Goal: Transaction & Acquisition: Download file/media

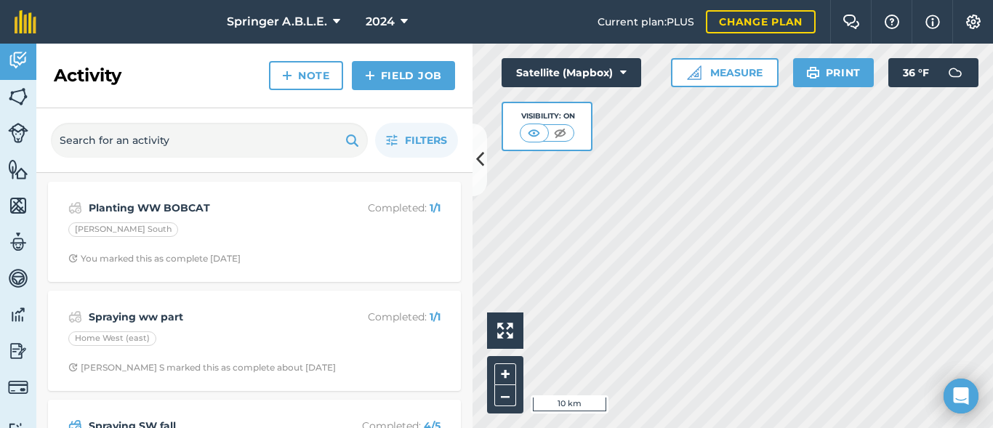
scroll to position [78, 0]
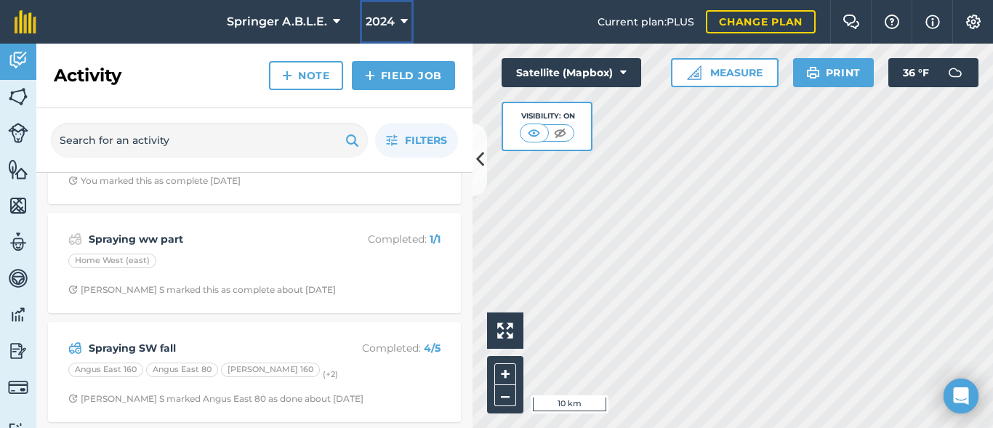
click at [392, 20] on span "2024" at bounding box center [379, 21] width 29 height 17
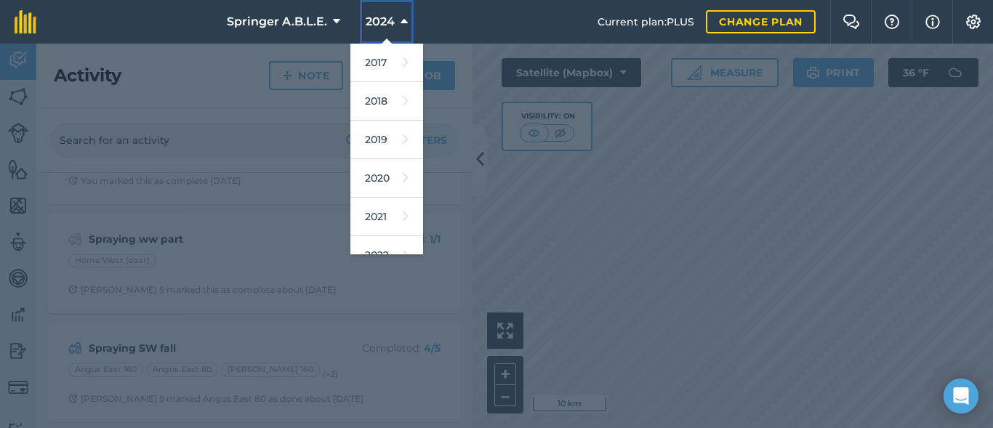
scroll to position [213, 0]
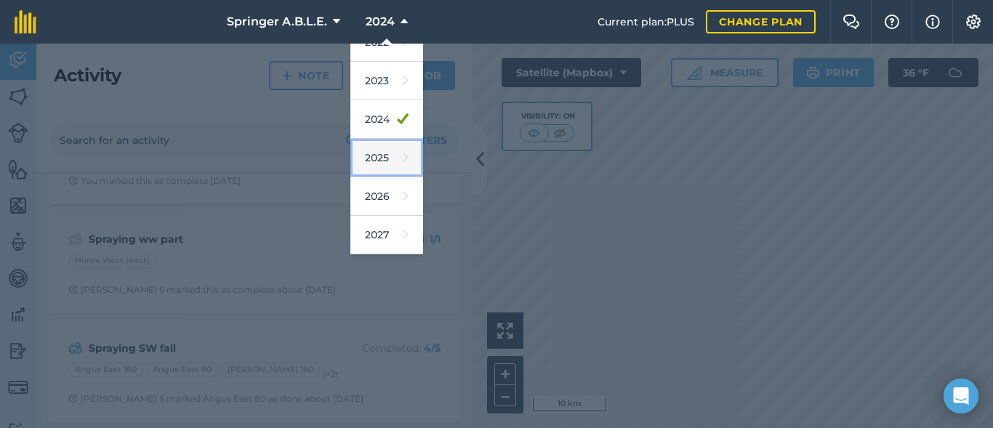
click at [373, 174] on link "2025" at bounding box center [386, 158] width 73 height 39
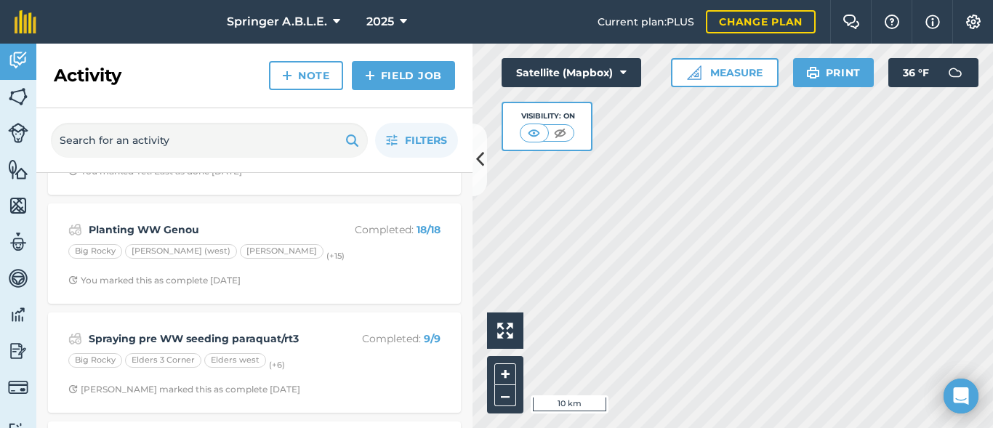
scroll to position [320, 0]
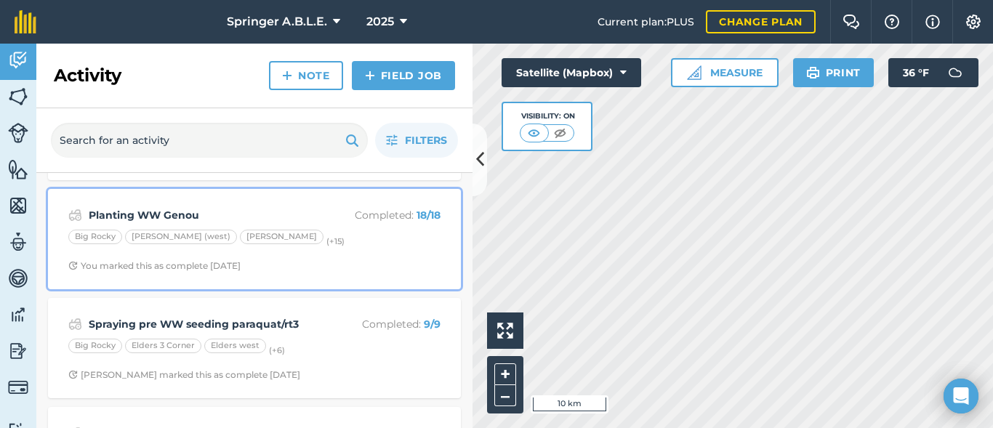
click at [289, 204] on div "Planting WW Genou Completed : 18 / 18 Big [PERSON_NAME] East (west) [PERSON_NAM…" at bounding box center [254, 239] width 395 height 83
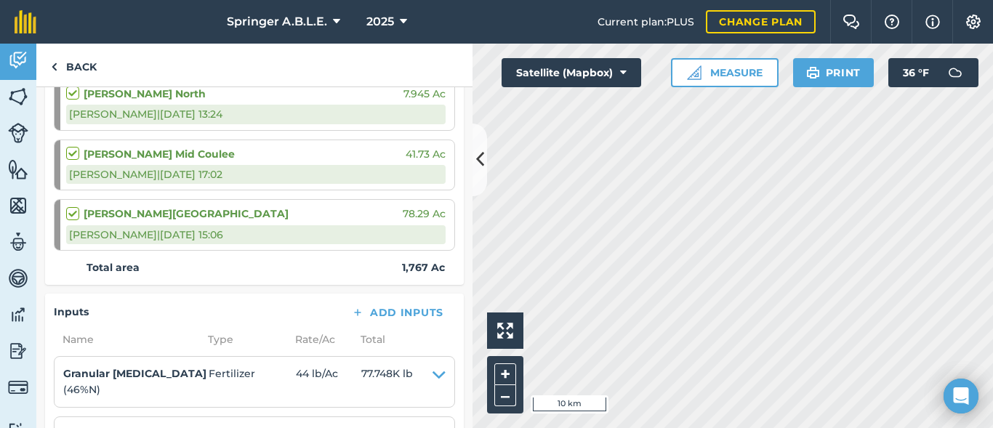
scroll to position [1148, 0]
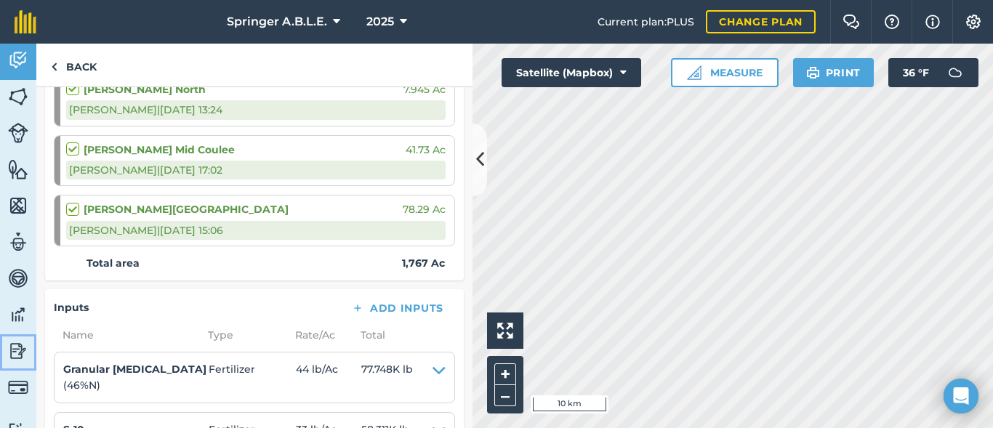
click at [16, 354] on img at bounding box center [18, 351] width 20 height 22
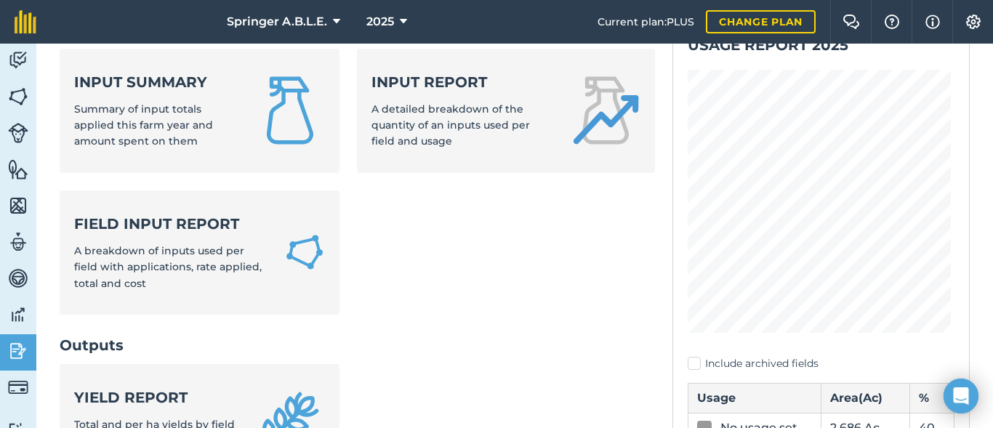
scroll to position [126, 0]
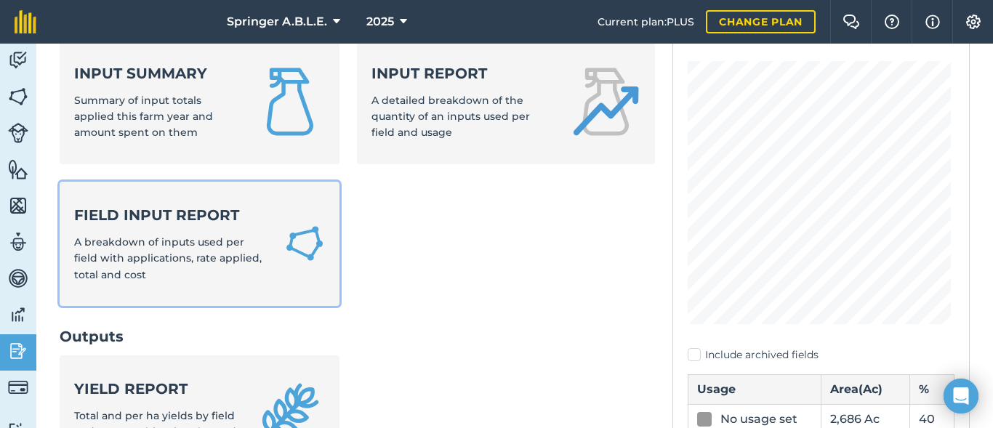
click at [129, 242] on span "A breakdown of inputs used per field with applications, rate applied, total and…" at bounding box center [167, 258] width 187 height 46
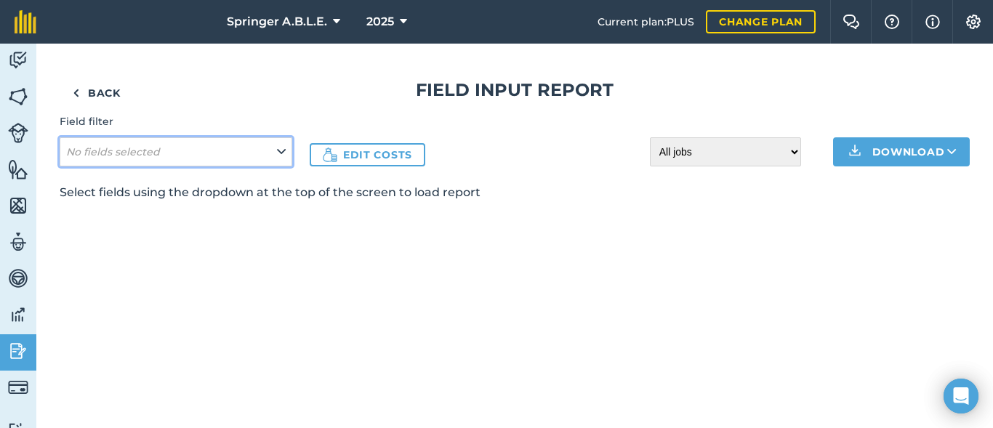
click at [267, 151] on button "No fields selected" at bounding box center [176, 151] width 233 height 29
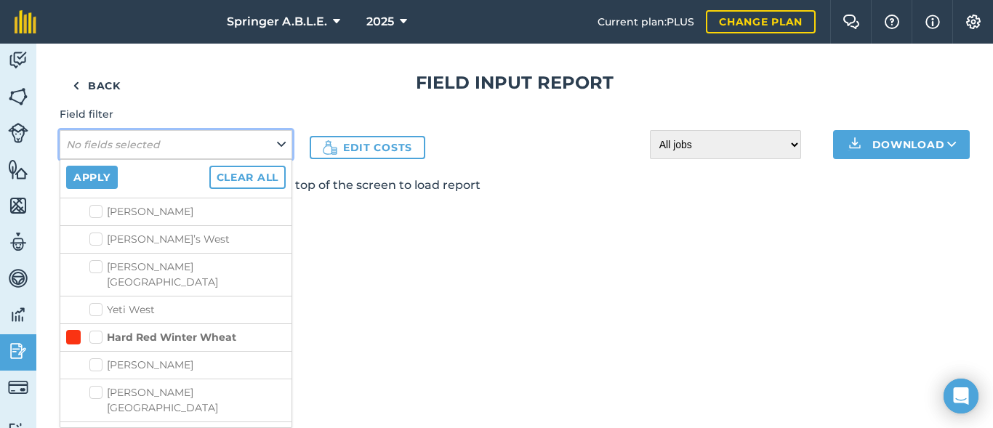
scroll to position [1496, 0]
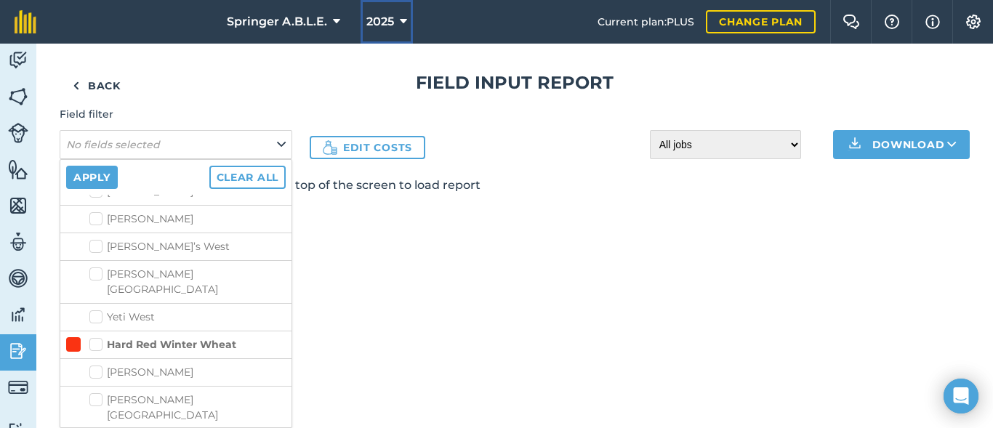
click at [371, 14] on span "2025" at bounding box center [380, 21] width 28 height 17
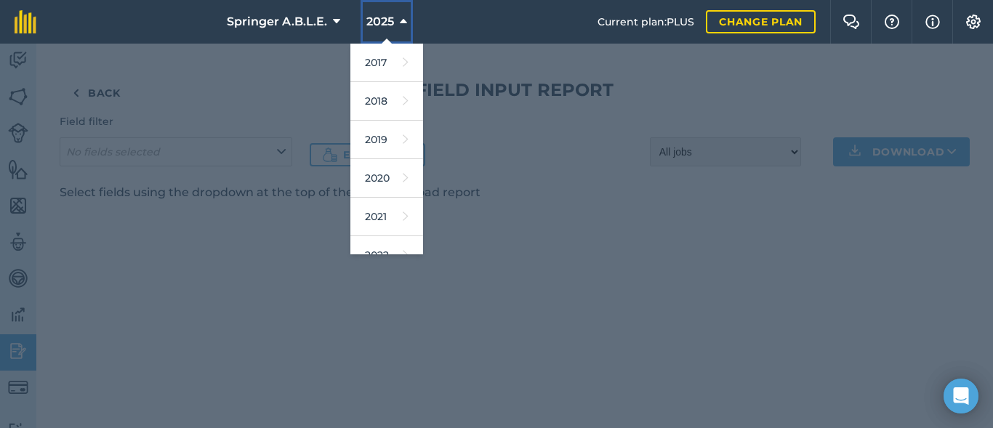
scroll to position [213, 0]
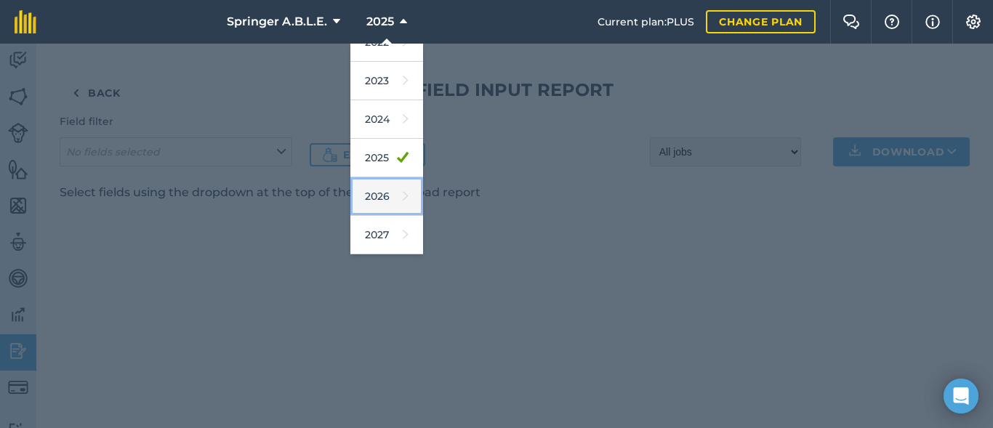
click at [403, 201] on icon at bounding box center [406, 196] width 6 height 20
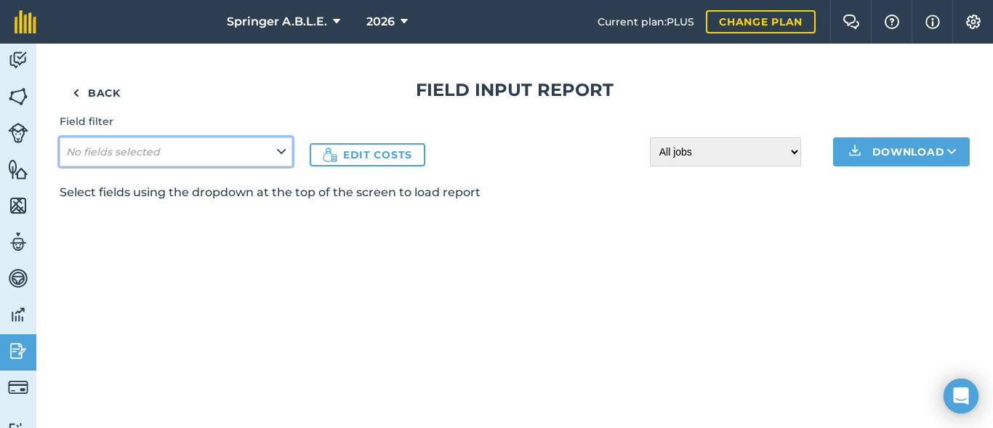
click at [272, 152] on button "No fields selected" at bounding box center [176, 151] width 233 height 29
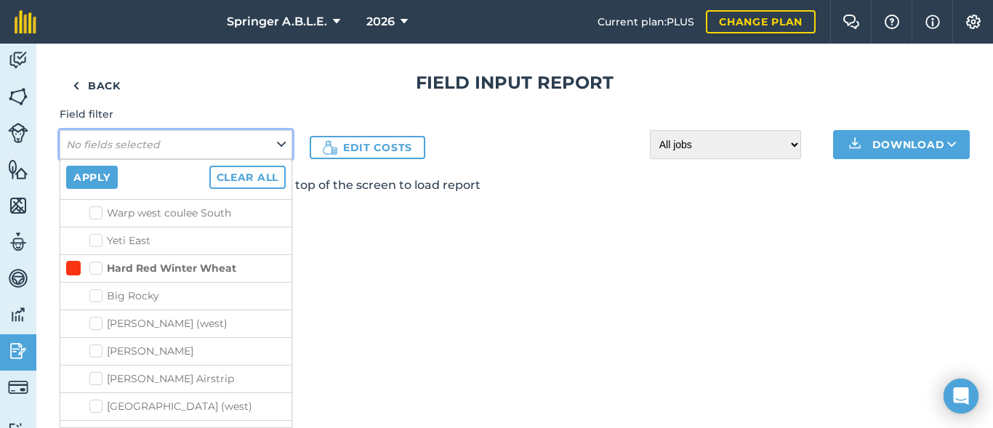
scroll to position [1202, 0]
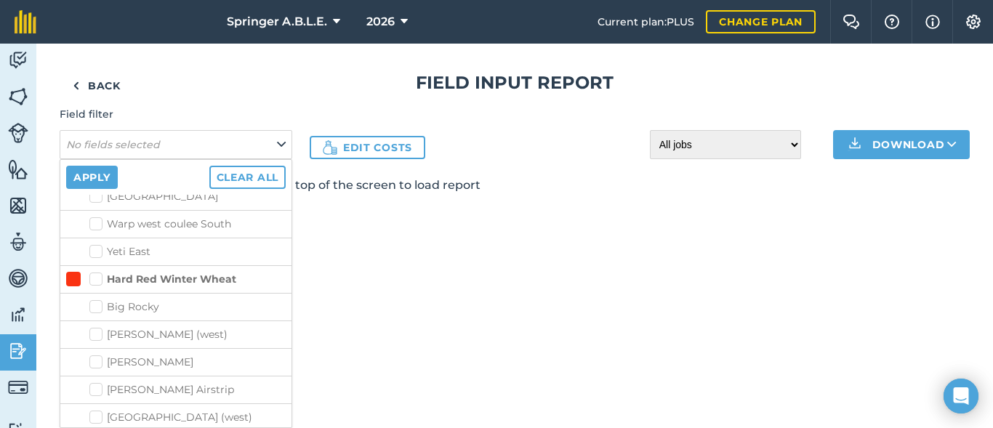
click at [94, 272] on label "Hard Red Winter Wheat" at bounding box center [162, 279] width 147 height 15
click at [94, 272] on input "Hard Red Winter Wheat" at bounding box center [93, 276] width 9 height 9
checkbox input "true"
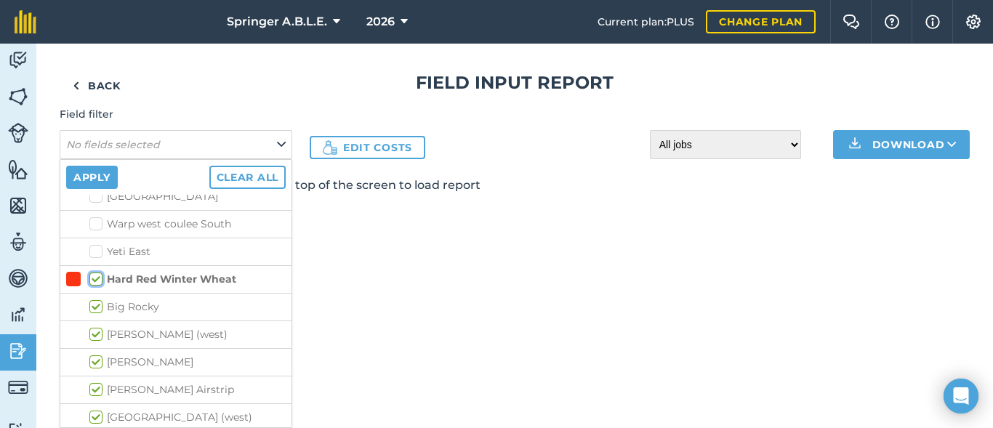
checkbox input "true"
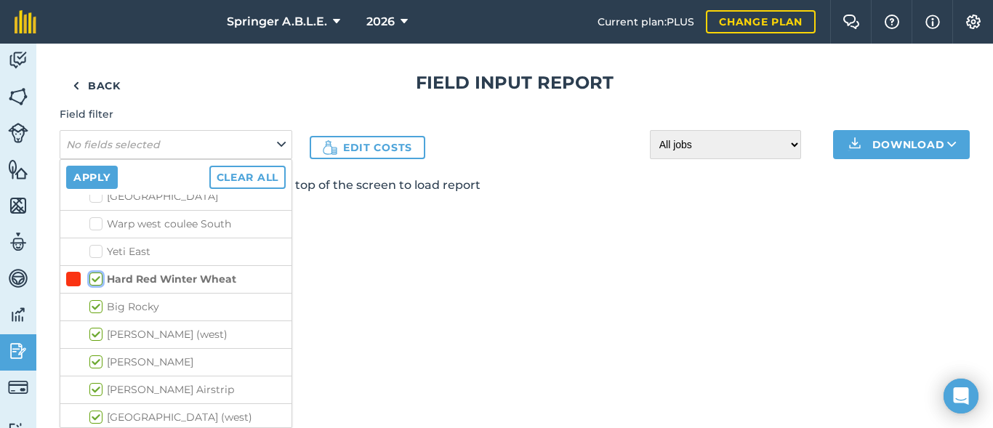
checkbox input "true"
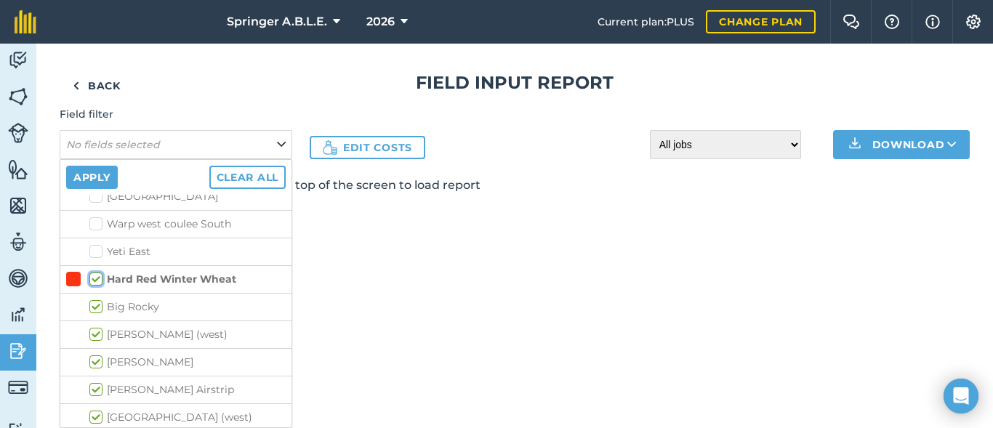
checkbox input "true"
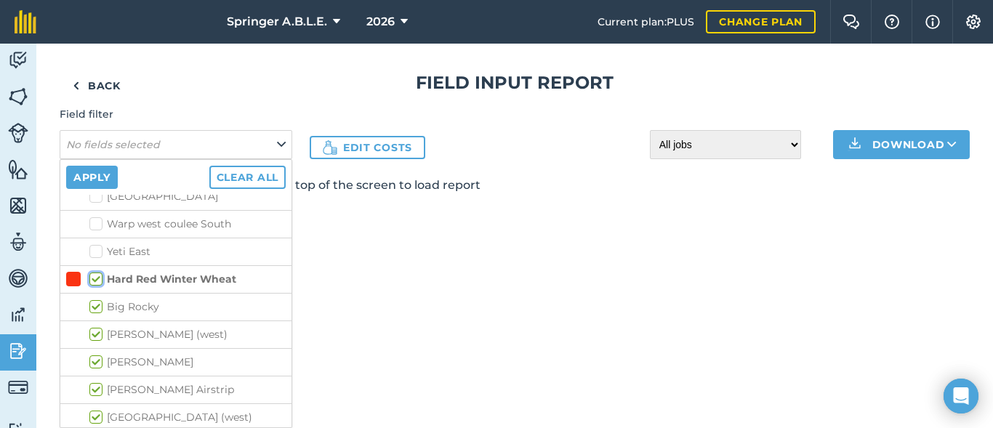
checkbox input "true"
click at [94, 272] on label "Hard Red Winter Wheat" at bounding box center [162, 279] width 147 height 15
click at [94, 272] on input "Hard Red Winter Wheat" at bounding box center [93, 276] width 9 height 9
checkbox input "false"
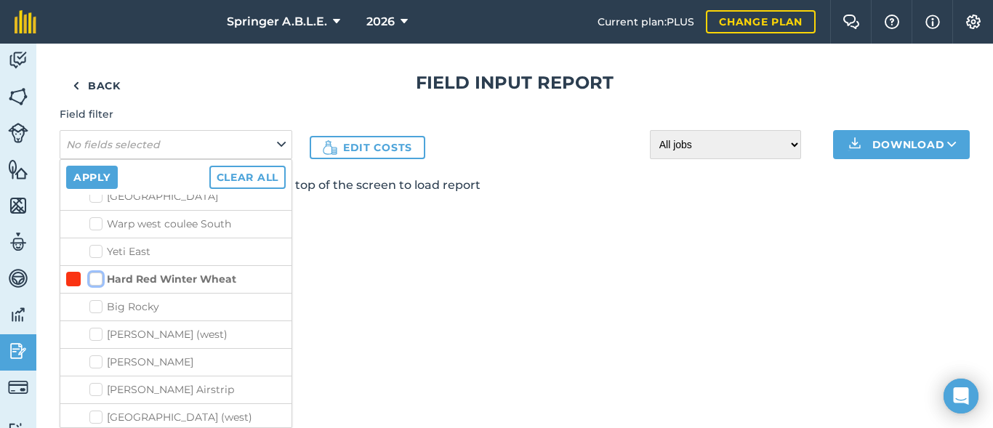
checkbox input "false"
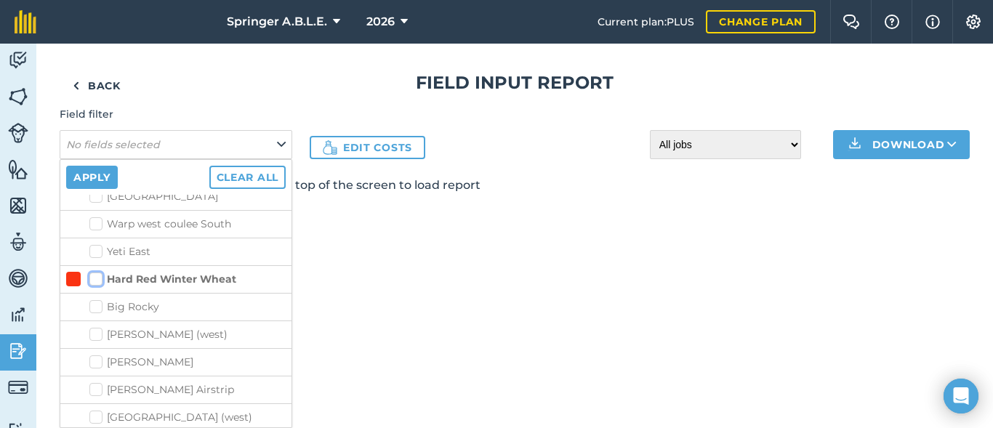
checkbox input "false"
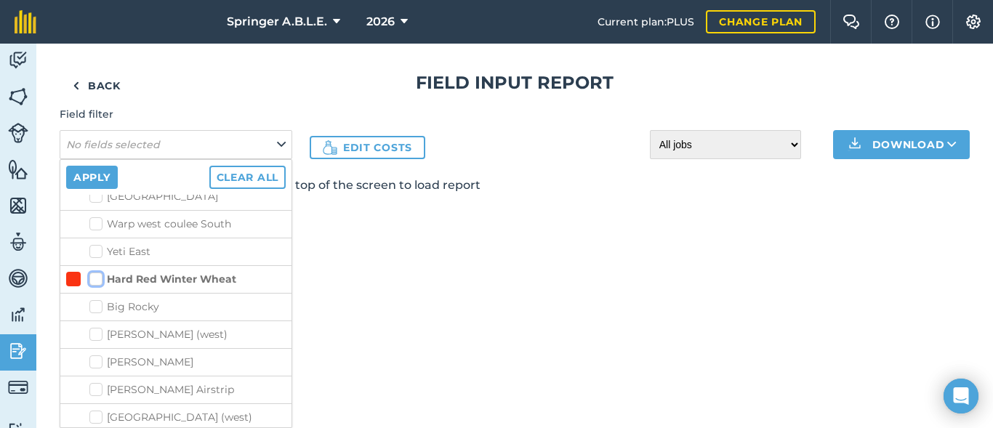
checkbox input "false"
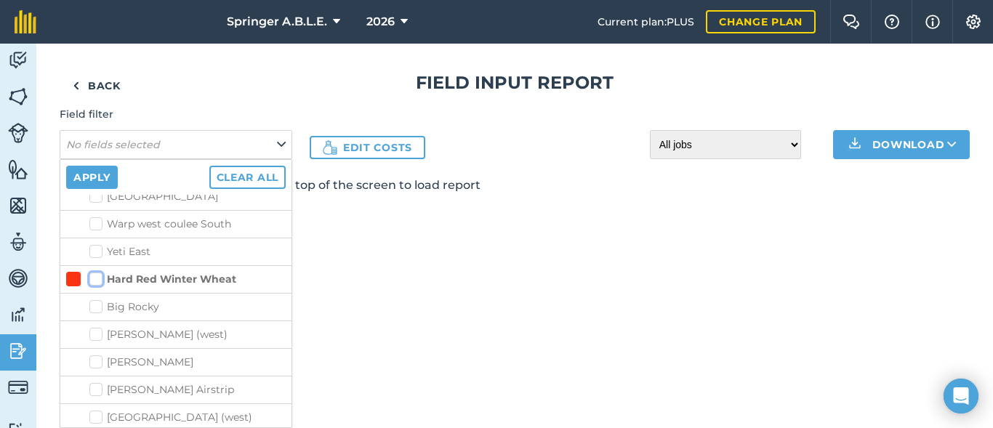
checkbox input "false"
click at [94, 272] on label "Hard Red Winter Wheat" at bounding box center [162, 279] width 147 height 15
click at [94, 272] on input "Hard Red Winter Wheat" at bounding box center [93, 276] width 9 height 9
checkbox input "true"
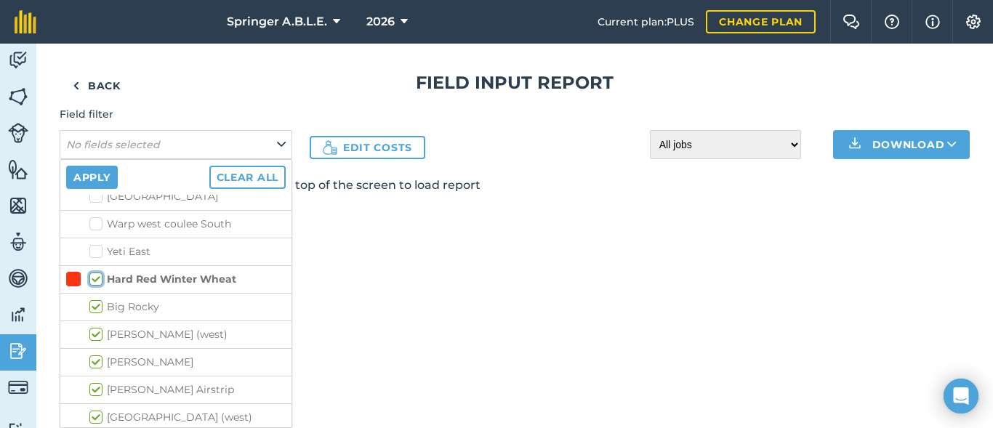
checkbox input "true"
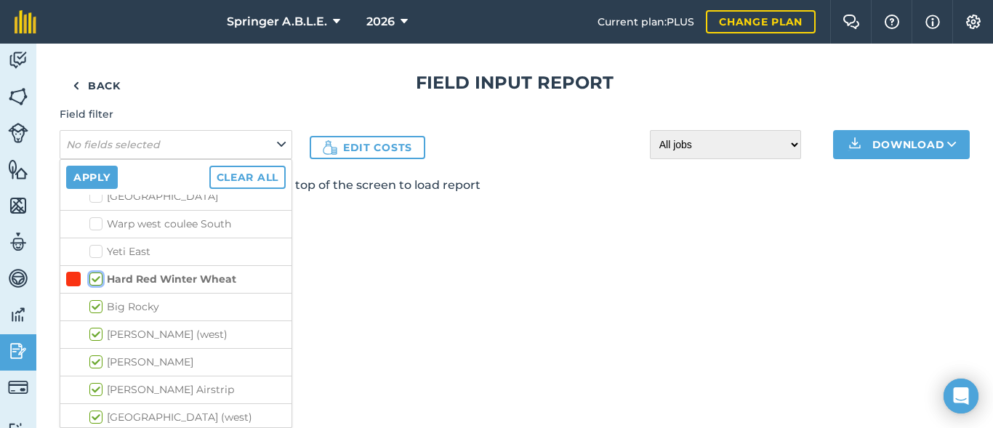
checkbox input "true"
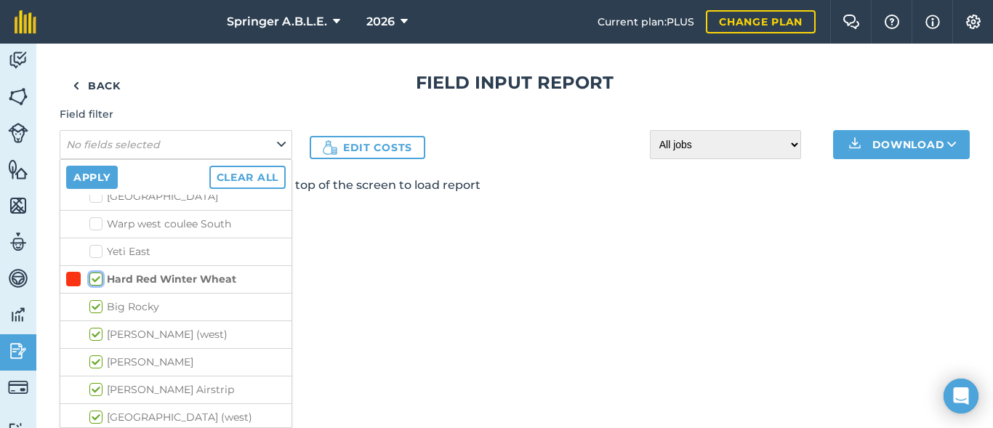
checkbox input "true"
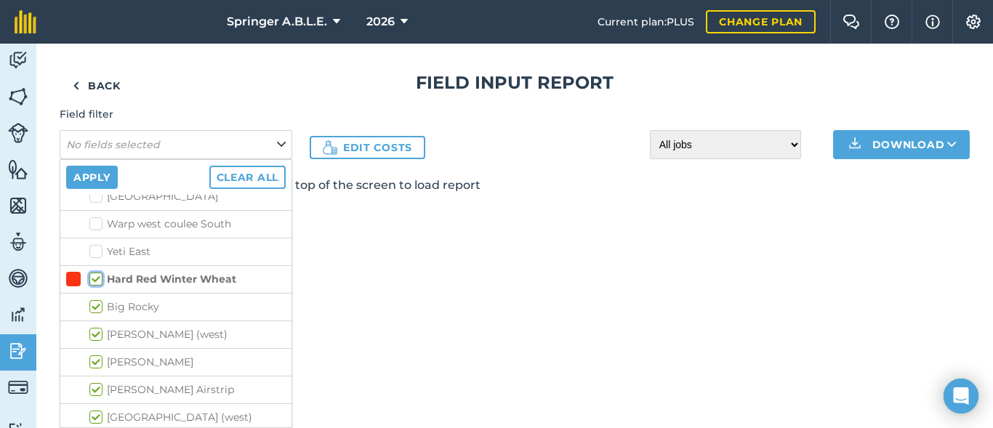
checkbox input "true"
click at [109, 185] on button "Apply" at bounding box center [92, 177] width 52 height 23
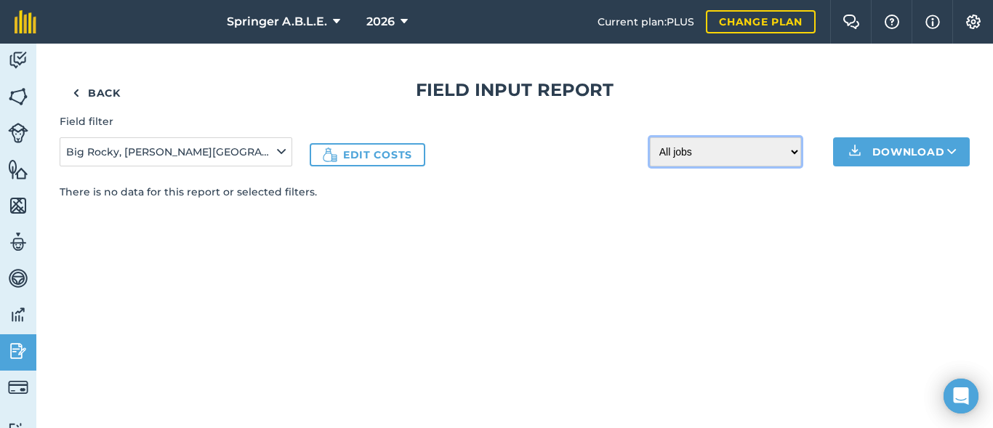
click at [697, 146] on select "All jobs Incomplete jobs Complete jobs" at bounding box center [725, 151] width 151 height 29
select select "done"
click at [650, 137] on select "All jobs Incomplete jobs Complete jobs" at bounding box center [725, 151] width 151 height 29
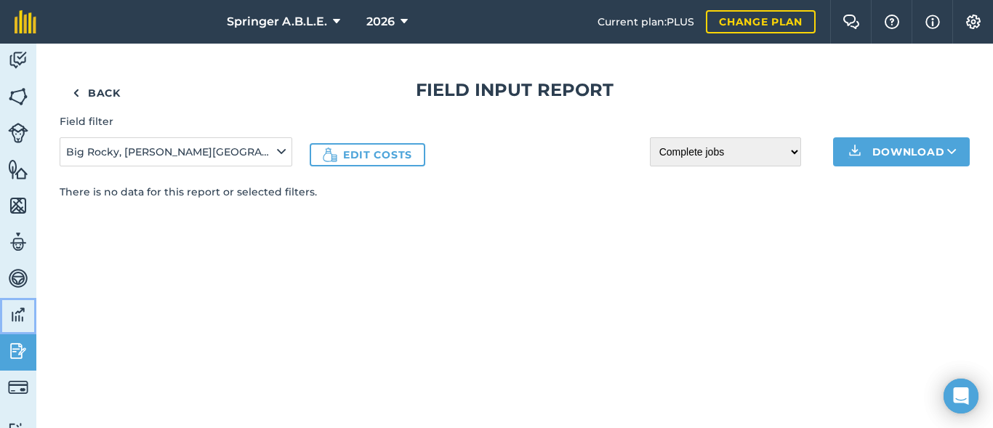
click at [23, 318] on img at bounding box center [18, 315] width 20 height 22
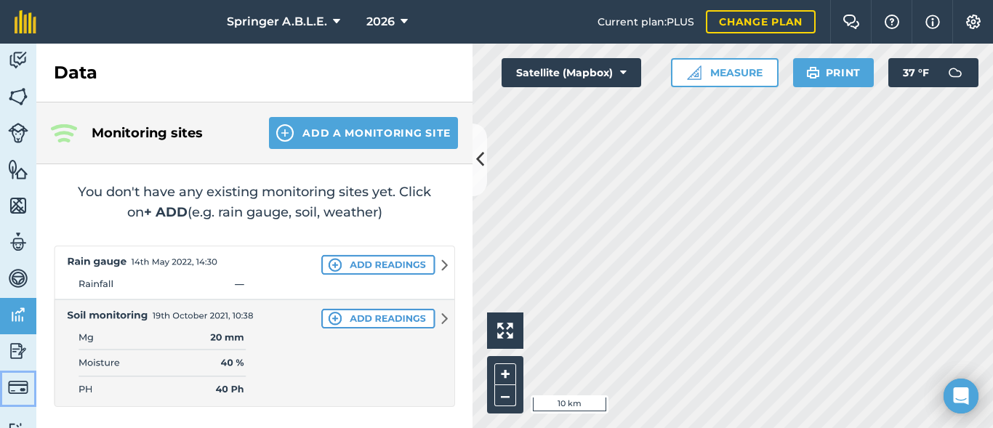
click at [21, 392] on img at bounding box center [18, 387] width 20 height 20
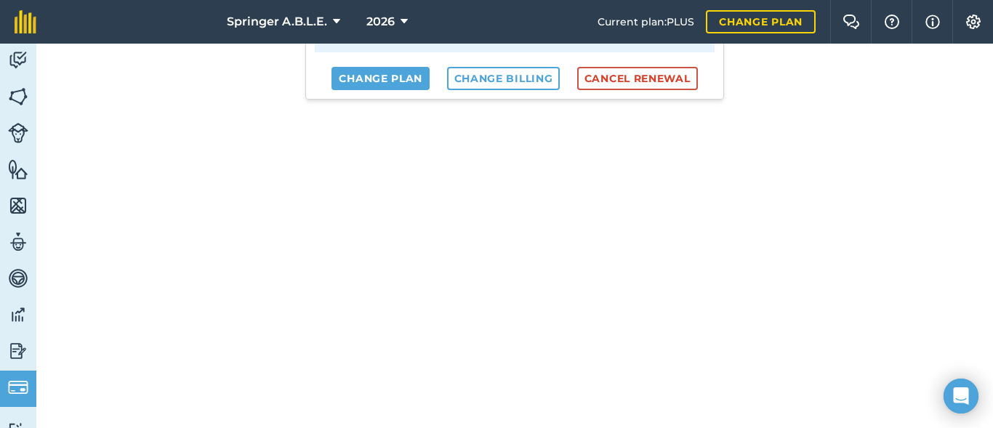
scroll to position [160, 0]
click at [20, 208] on img at bounding box center [18, 206] width 20 height 22
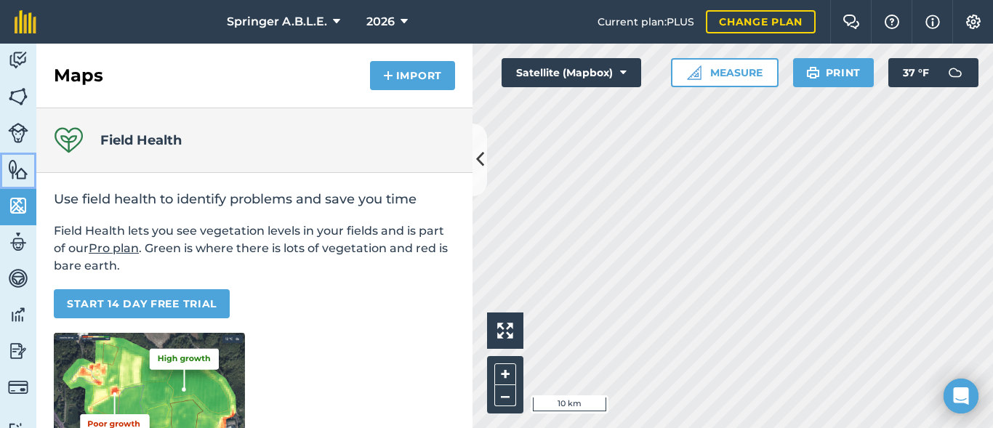
click at [20, 177] on img at bounding box center [18, 169] width 20 height 22
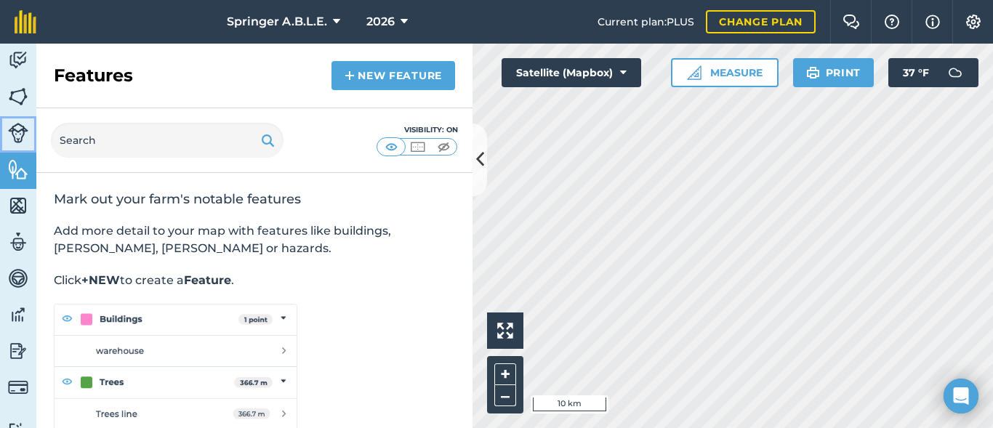
click at [21, 140] on img at bounding box center [18, 133] width 20 height 20
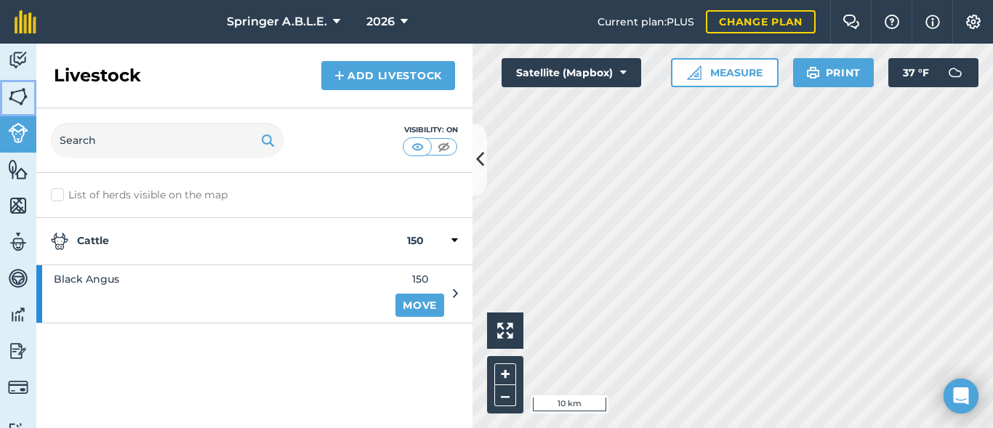
click at [17, 100] on img at bounding box center [18, 97] width 20 height 22
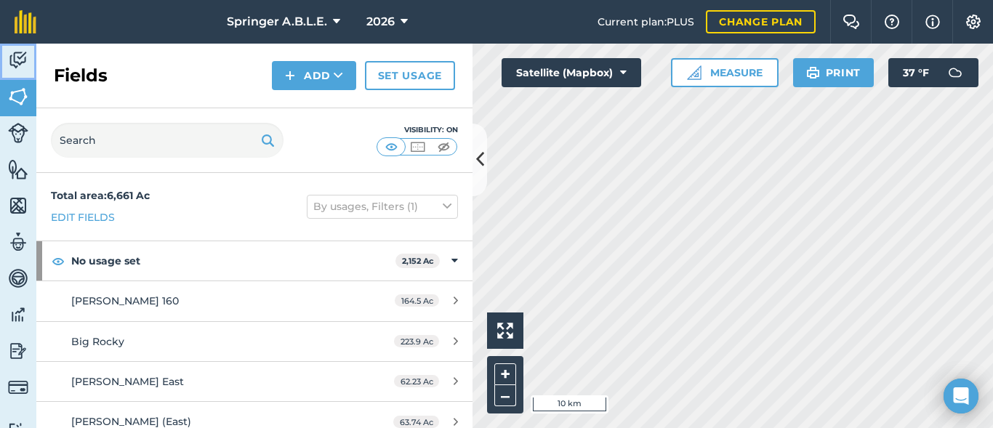
click at [20, 57] on img at bounding box center [18, 60] width 20 height 22
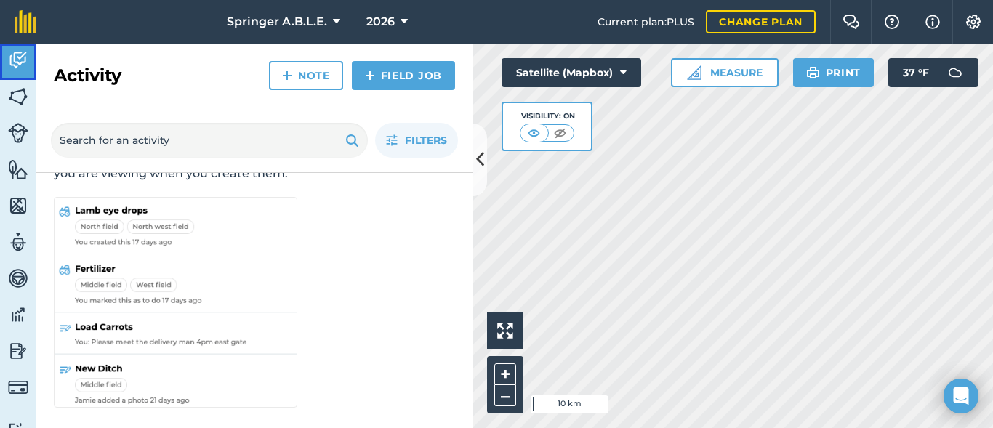
scroll to position [108, 0]
click at [26, 320] on img at bounding box center [18, 315] width 20 height 22
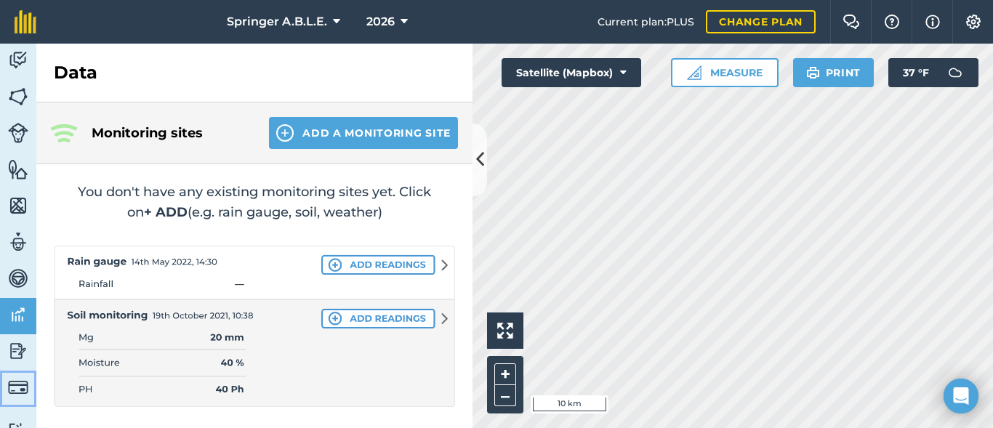
click at [4, 373] on link "Billing" at bounding box center [18, 389] width 36 height 36
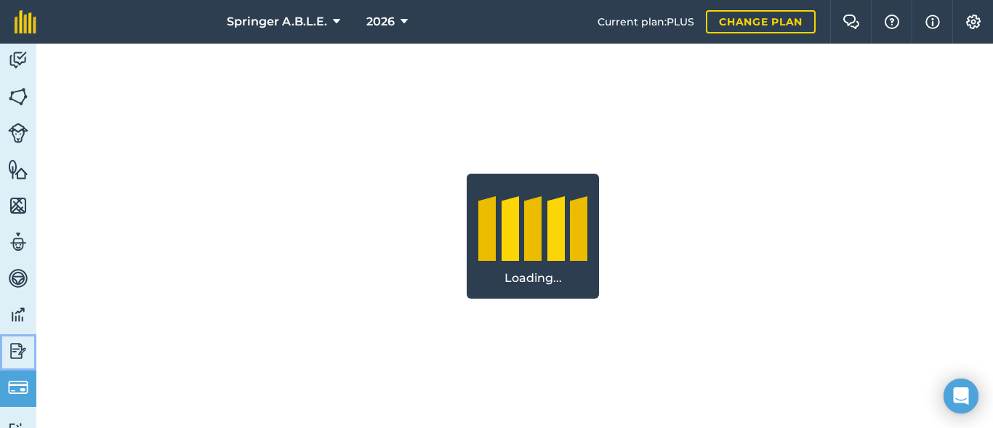
click at [9, 359] on img at bounding box center [18, 351] width 20 height 22
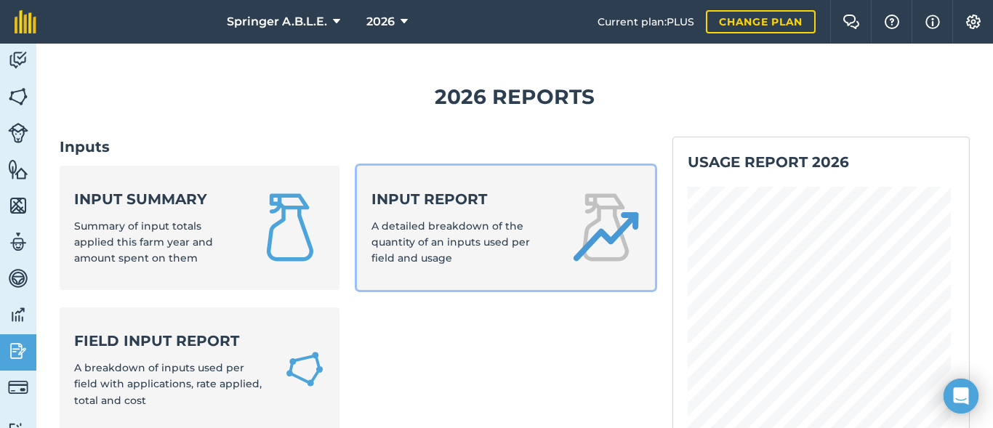
click at [457, 214] on div "Input report A detailed breakdown of the quantity of an inputs used per field a…" at bounding box center [461, 228] width 181 height 78
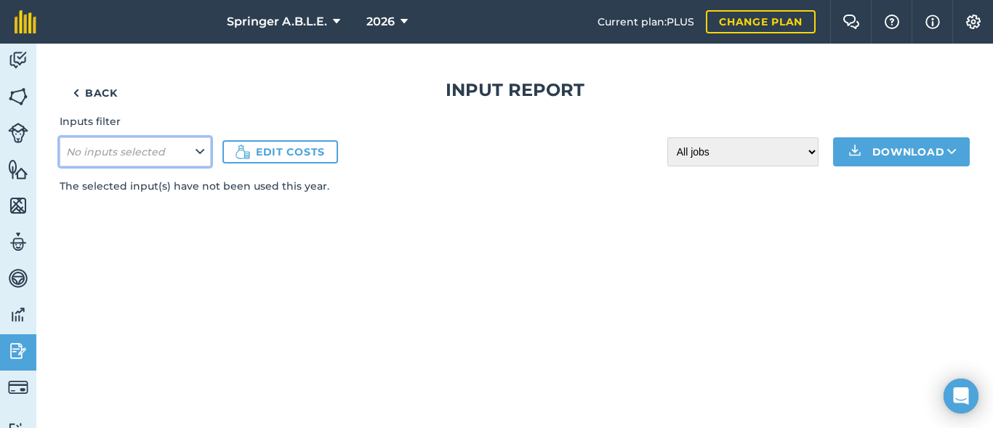
click at [198, 161] on button "No inputs selected" at bounding box center [135, 151] width 151 height 29
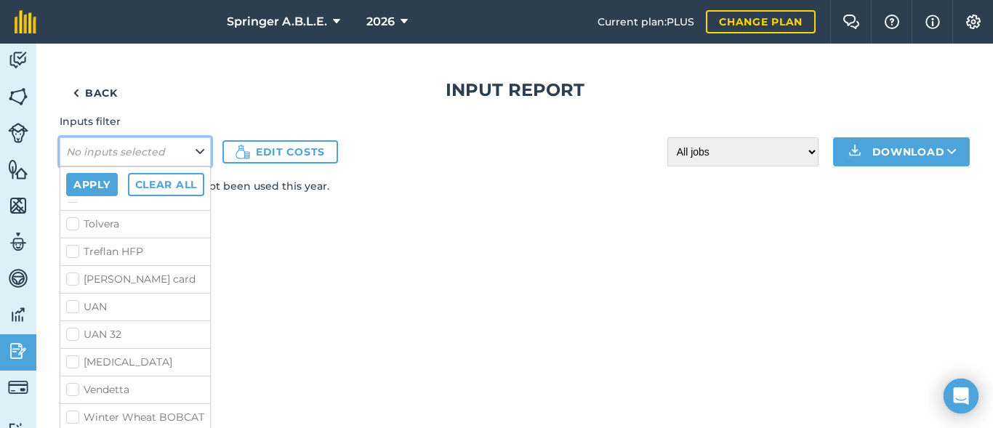
scroll to position [1746, 0]
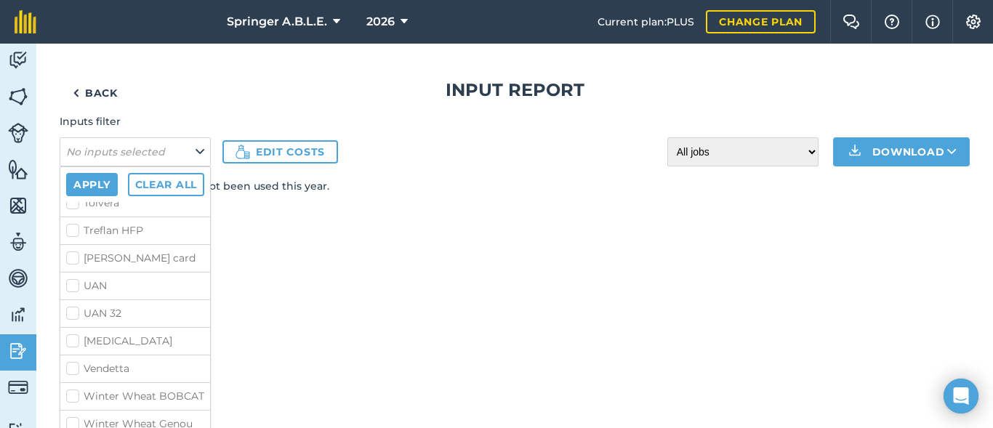
click at [371, 297] on div "Back Input report Inputs filter No inputs selected Apply Clear all 11-52 24.5-0…" at bounding box center [514, 236] width 956 height 384
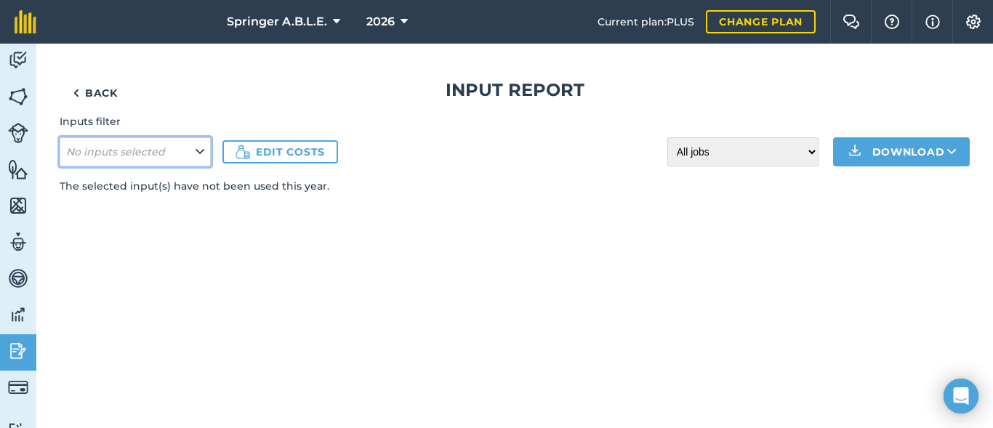
click at [200, 160] on button "No inputs selected" at bounding box center [135, 151] width 151 height 29
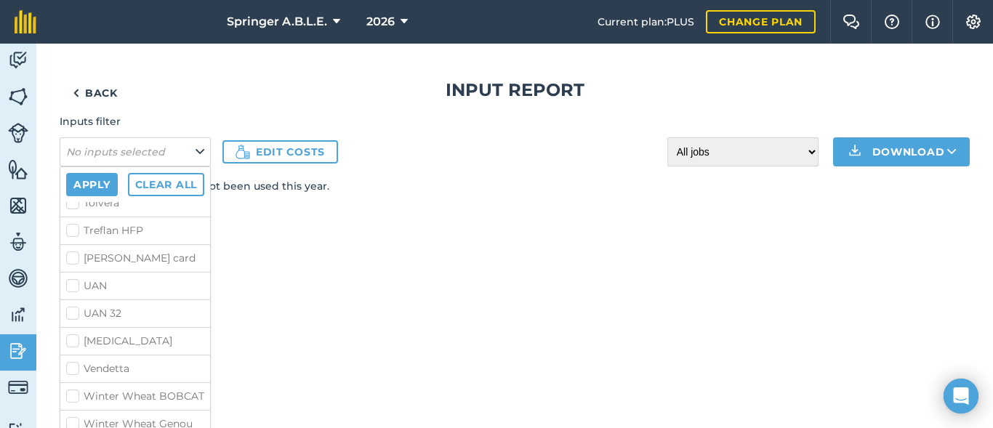
click at [76, 416] on label "Winter Wheat Genou" at bounding box center [135, 423] width 138 height 15
click at [76, 416] on input "Winter Wheat Genou" at bounding box center [70, 420] width 9 height 9
checkbox input "true"
click at [341, 296] on div "Back Input report Inputs filter No inputs selected Apply Clear all 11-52 24.5-0…" at bounding box center [514, 236] width 956 height 384
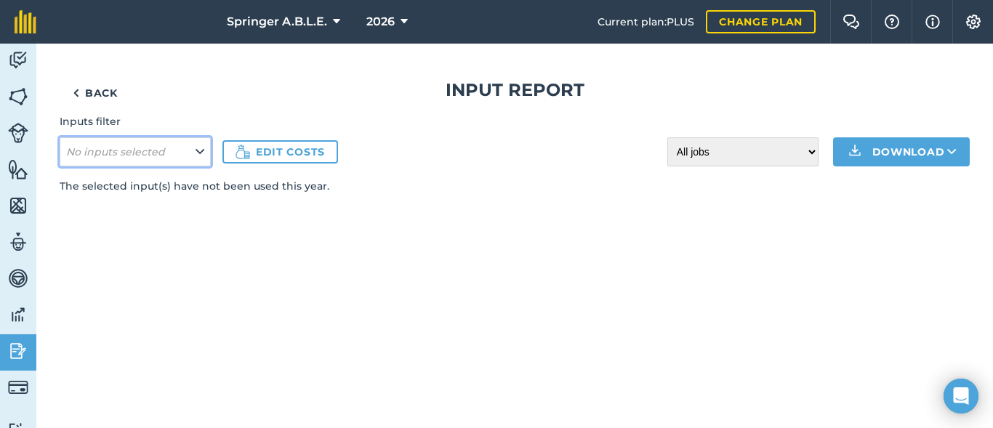
click at [188, 158] on button "No inputs selected" at bounding box center [135, 151] width 151 height 29
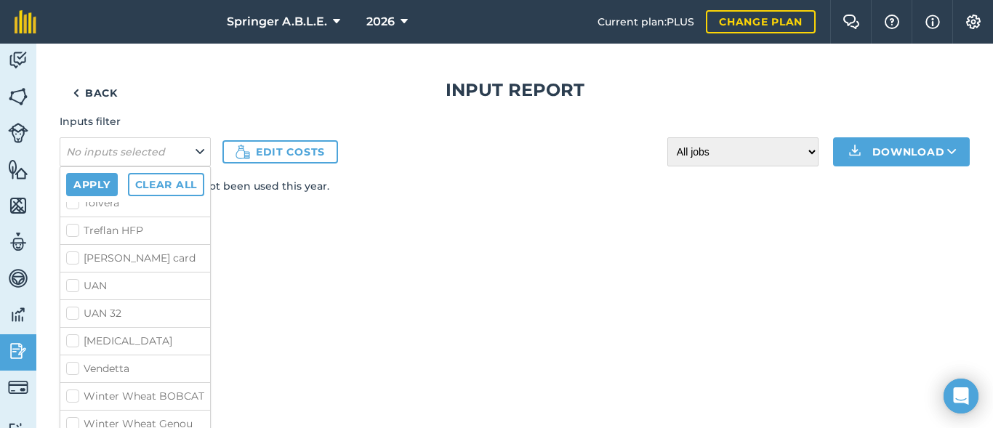
click at [69, 416] on label "Winter Wheat Genou" at bounding box center [135, 423] width 138 height 15
click at [69, 416] on input "Winter Wheat Genou" at bounding box center [70, 420] width 9 height 9
checkbox input "true"
click at [102, 183] on button "Apply" at bounding box center [92, 184] width 52 height 23
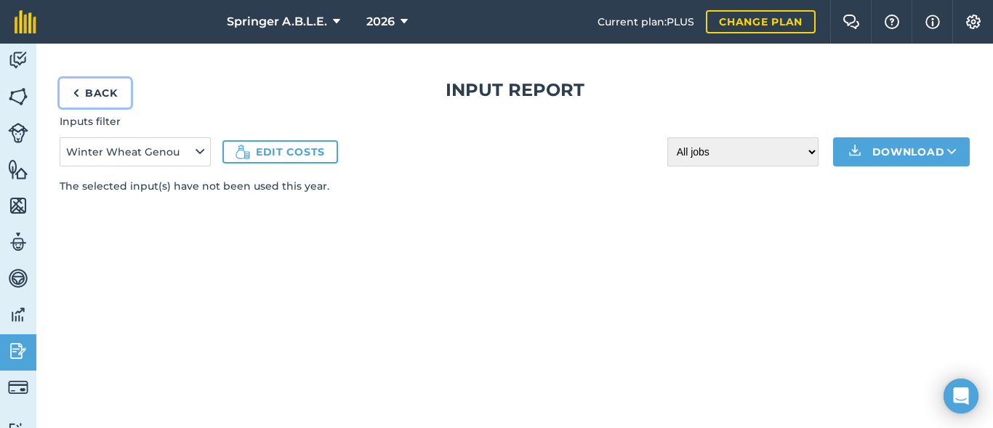
click at [99, 89] on link "Back" at bounding box center [95, 92] width 71 height 29
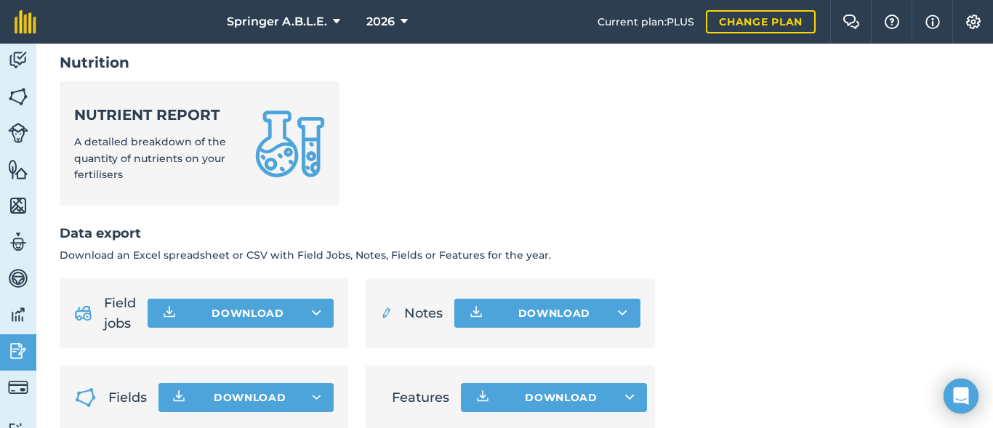
scroll to position [792, 0]
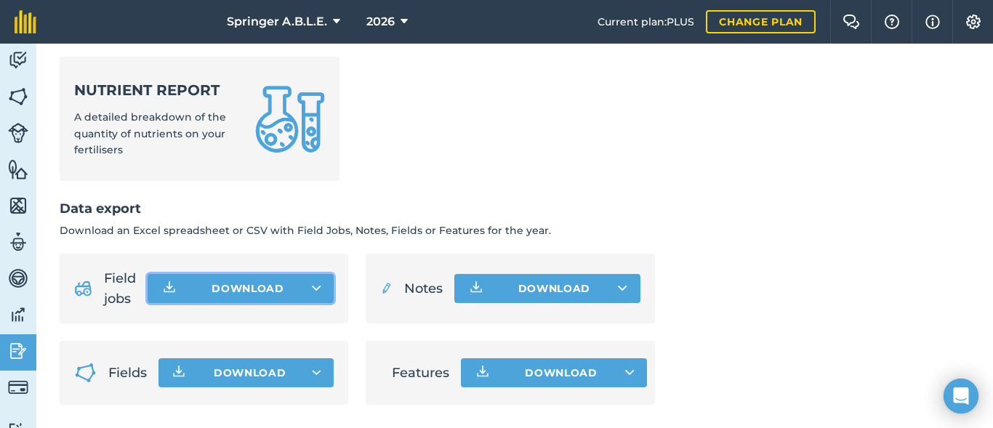
click at [316, 291] on icon at bounding box center [316, 288] width 9 height 15
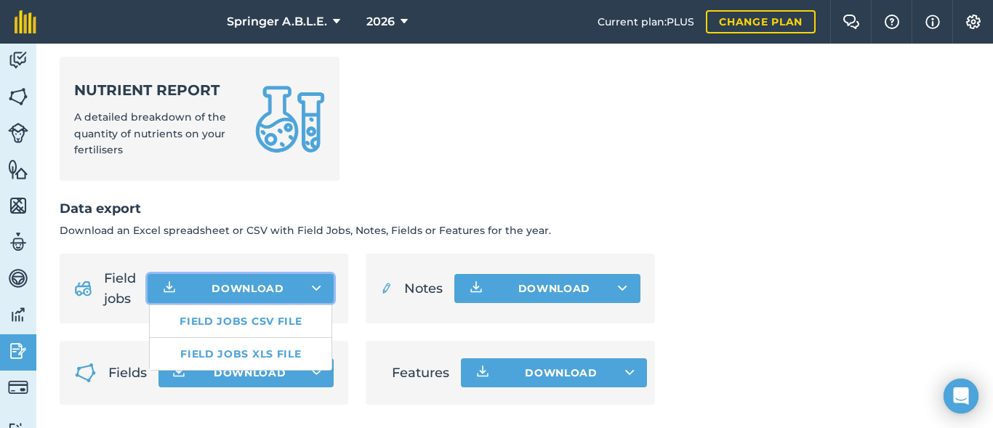
click at [316, 291] on icon at bounding box center [316, 288] width 9 height 15
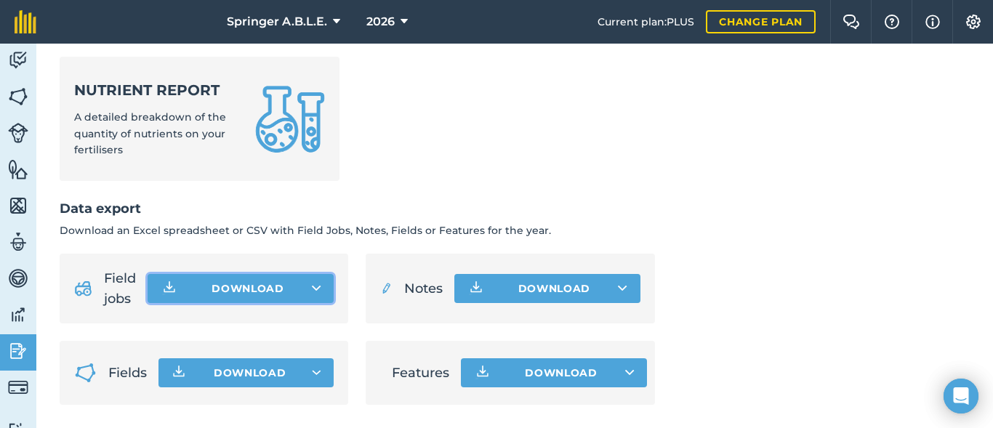
click at [156, 288] on button "Download" at bounding box center [240, 288] width 186 height 29
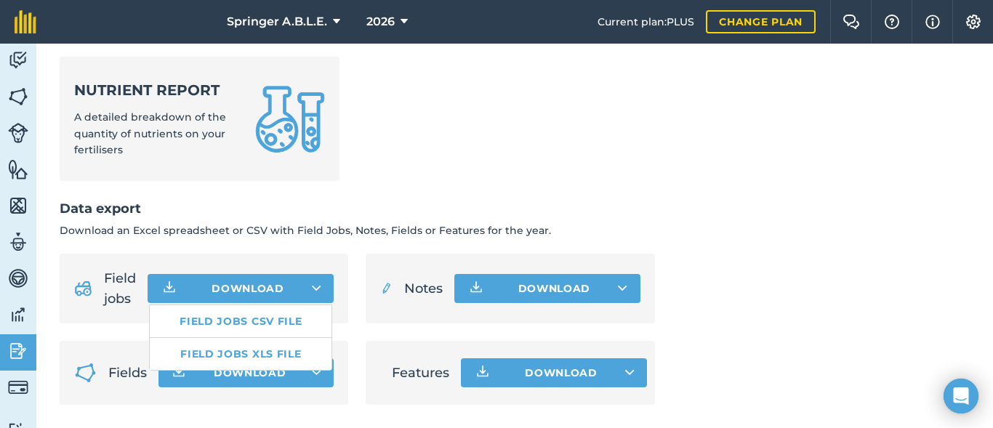
click at [434, 133] on ul "Nutrient report A detailed breakdown of the quantity of nutrients on your ferti…" at bounding box center [357, 128] width 595 height 142
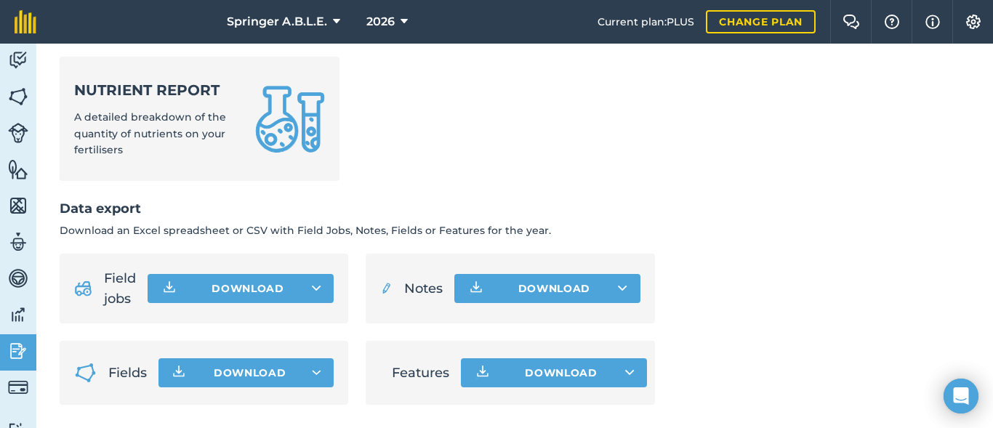
click at [434, 133] on ul "Nutrient report A detailed breakdown of the quantity of nutrients on your ferti…" at bounding box center [357, 128] width 595 height 142
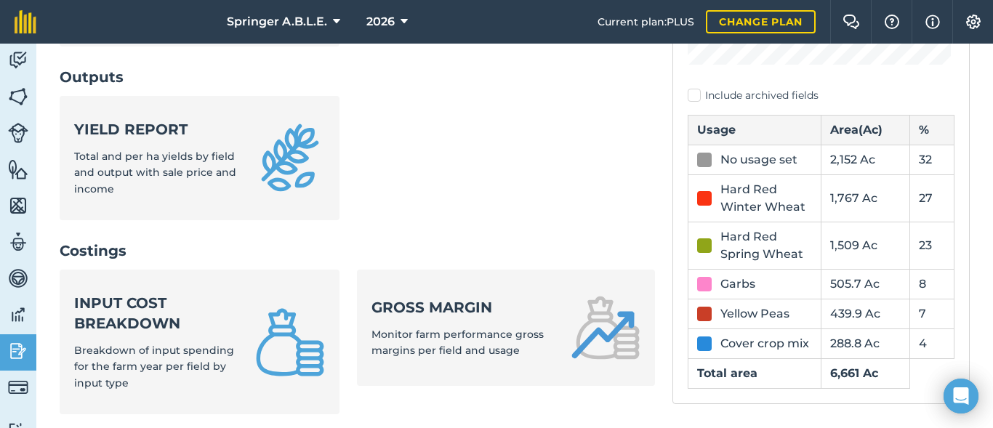
scroll to position [380, 0]
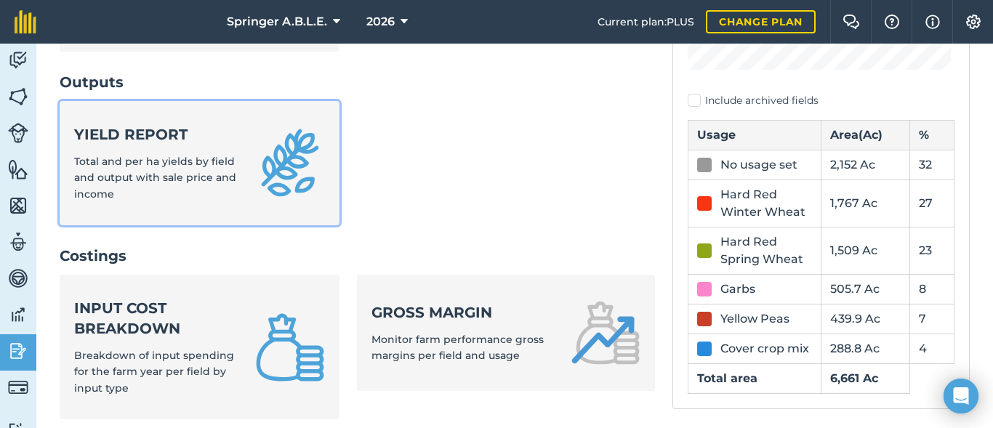
click at [243, 187] on link "Yield report Total and per ha yields by field and output with sale price and in…" at bounding box center [200, 163] width 280 height 124
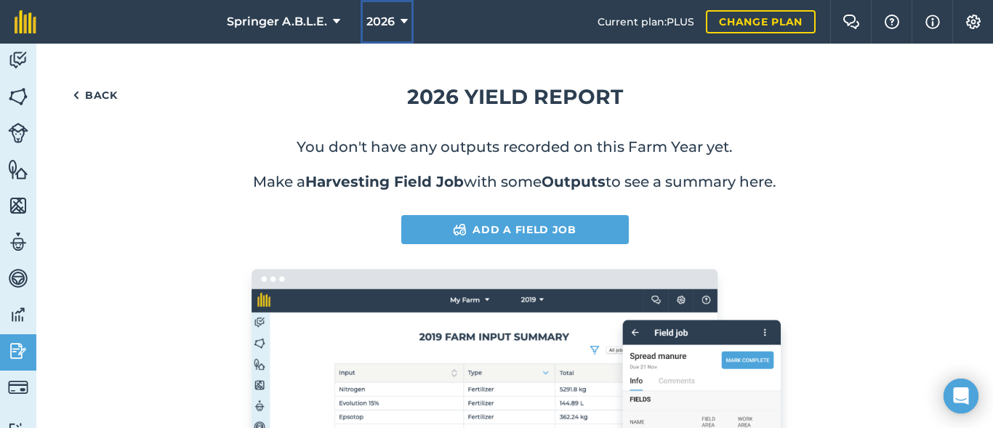
click at [402, 23] on icon at bounding box center [403, 21] width 7 height 17
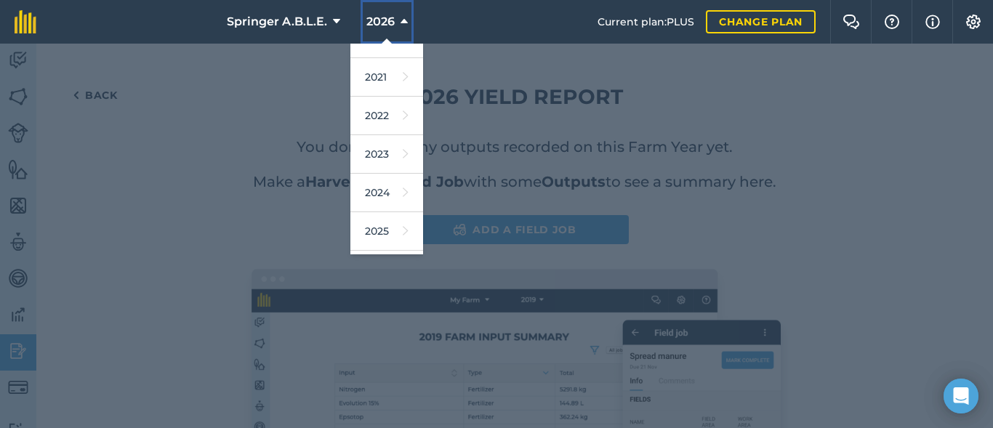
scroll to position [143, 0]
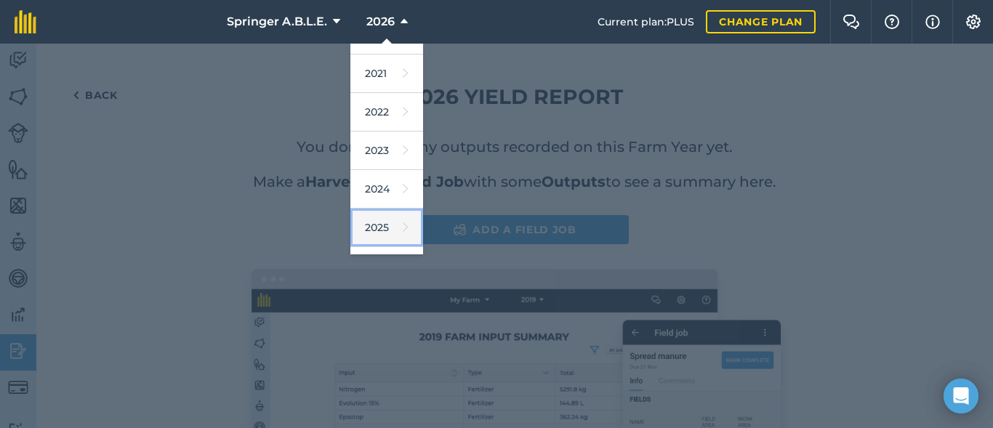
click at [403, 227] on icon at bounding box center [406, 227] width 6 height 20
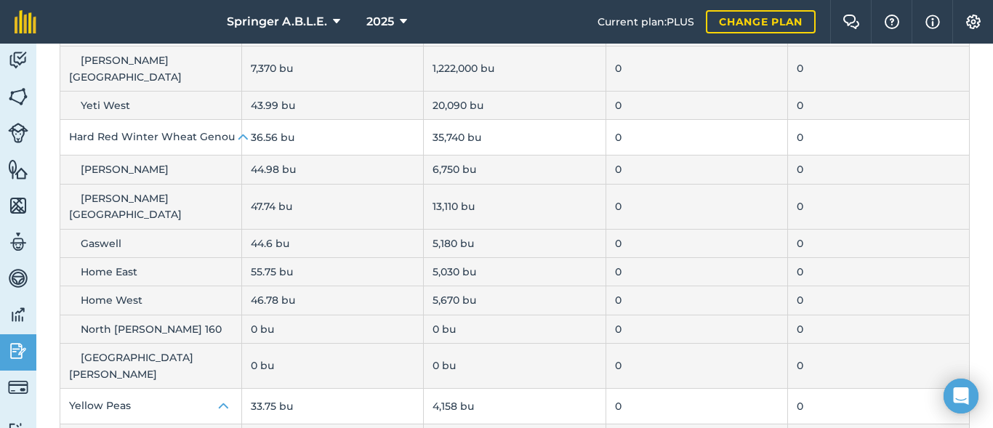
scroll to position [437, 0]
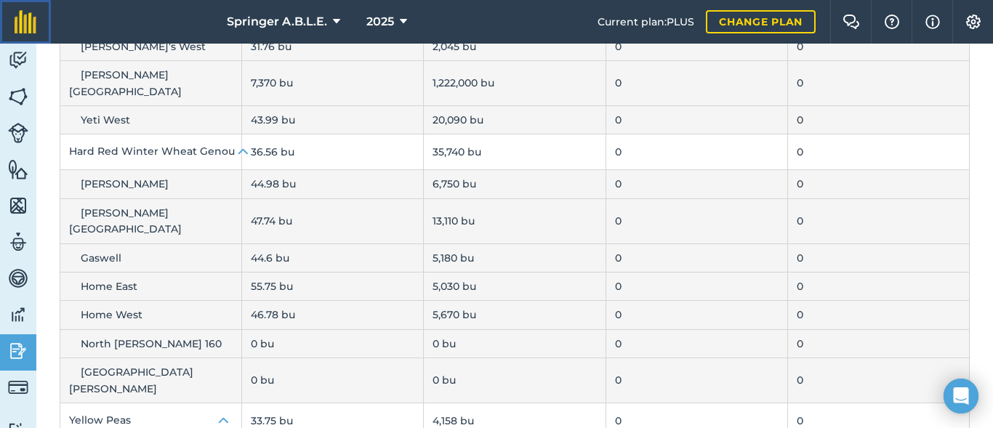
click at [23, 23] on img at bounding box center [26, 21] width 22 height 23
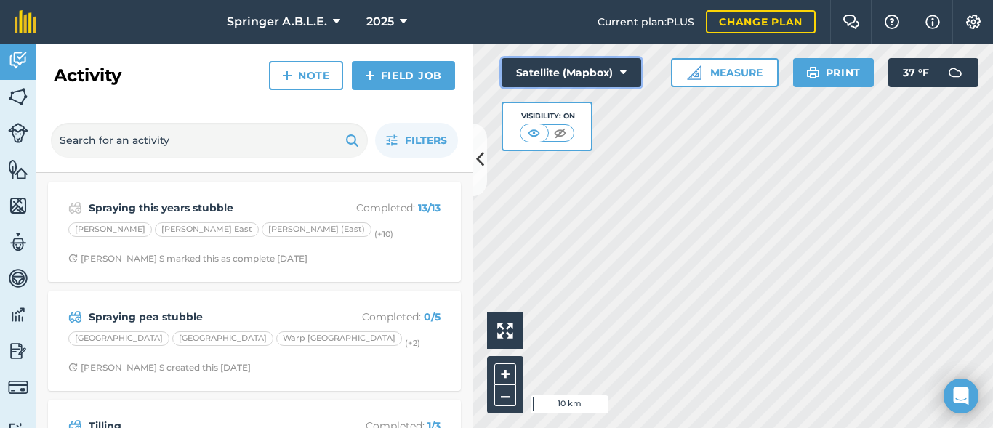
click at [631, 73] on button "Satellite (Mapbox)" at bounding box center [571, 72] width 140 height 29
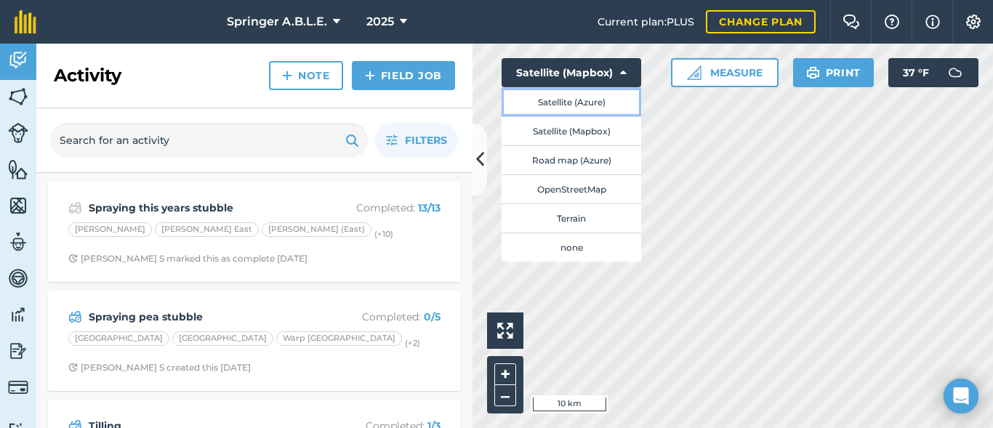
click at [597, 102] on button "Satellite (Azure)" at bounding box center [571, 101] width 140 height 29
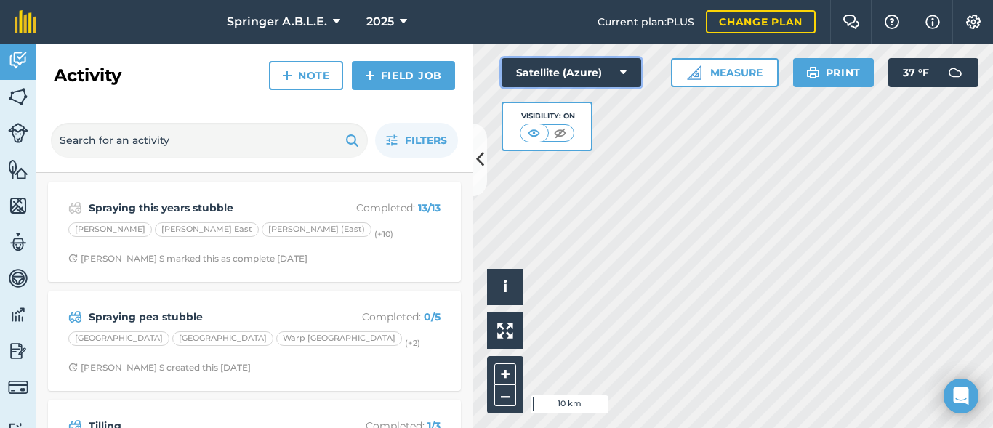
click at [630, 74] on button "Satellite (Azure)" at bounding box center [571, 72] width 140 height 29
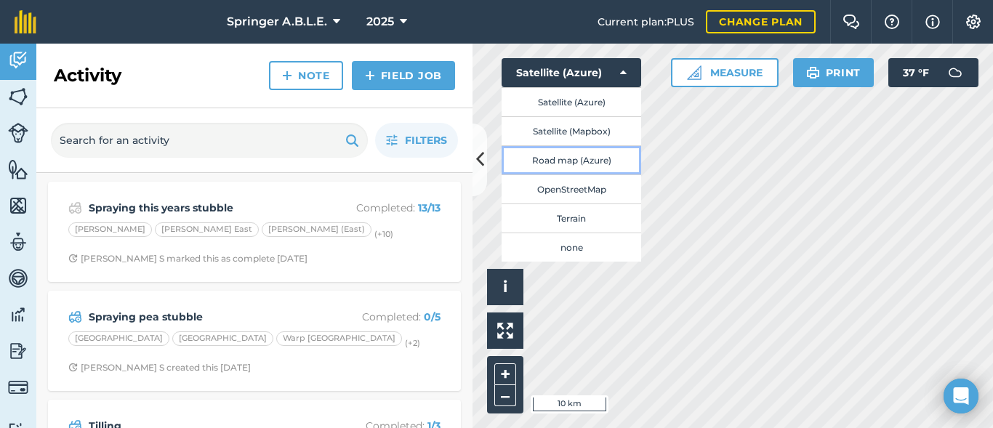
click at [602, 158] on button "Road map (Azure)" at bounding box center [571, 159] width 140 height 29
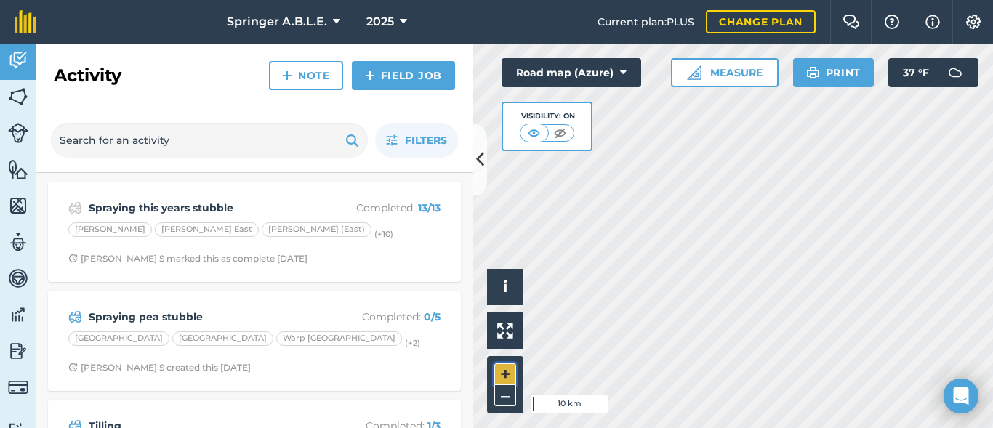
click at [499, 378] on button "+" at bounding box center [505, 374] width 22 height 22
click at [615, 143] on div "Hello i © 2025 TomTom, Microsoft 5 km + – Road map (Azure) Visibility: On Measu…" at bounding box center [732, 236] width 520 height 384
click at [851, 84] on button "Print" at bounding box center [833, 72] width 81 height 29
click at [826, 65] on button "Print" at bounding box center [833, 72] width 81 height 29
click at [858, 70] on button "Print" at bounding box center [833, 72] width 81 height 29
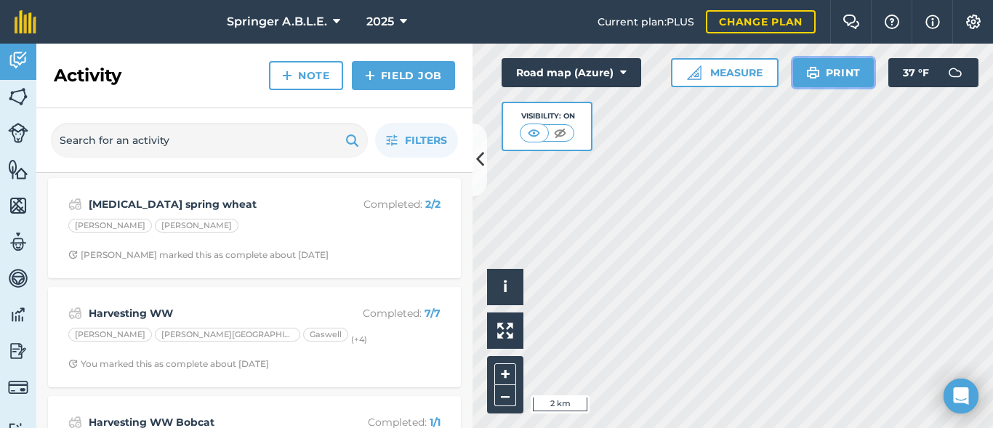
scroll to position [1201, 0]
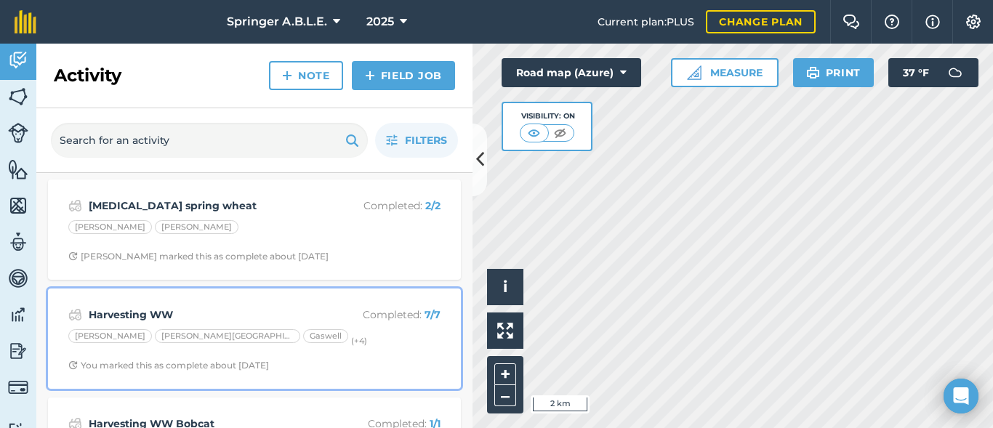
click at [230, 306] on div "Harvesting WW Completed : 7 / 7" at bounding box center [254, 314] width 372 height 17
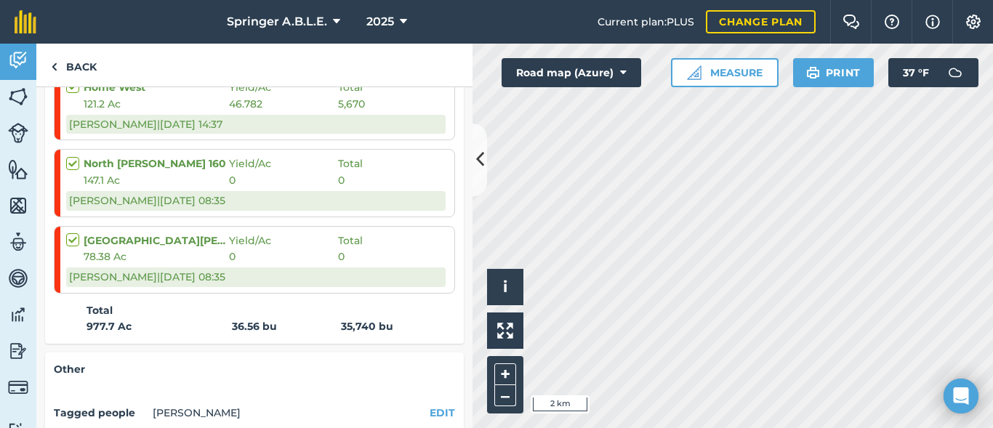
scroll to position [634, 0]
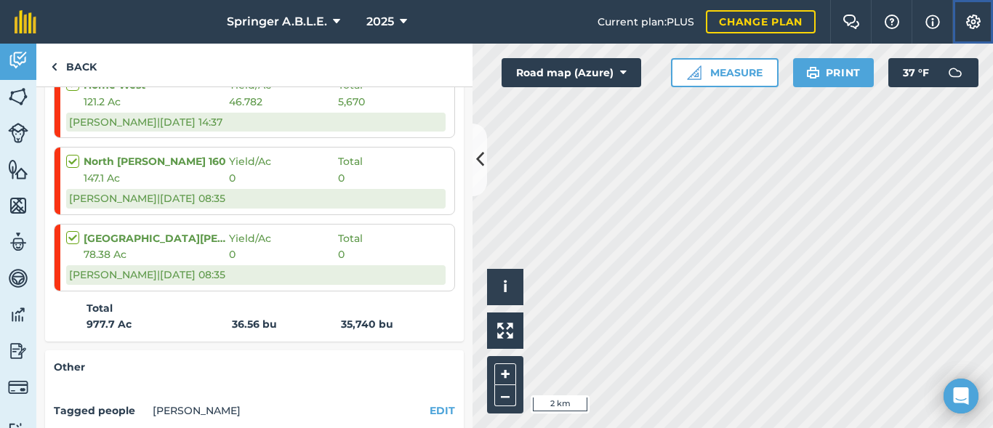
click at [966, 27] on img at bounding box center [972, 22] width 17 height 15
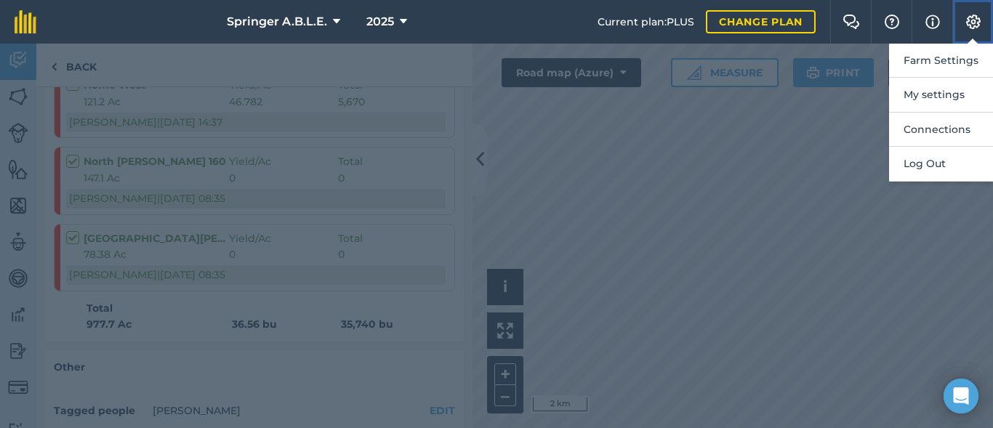
click at [966, 27] on img at bounding box center [972, 22] width 17 height 15
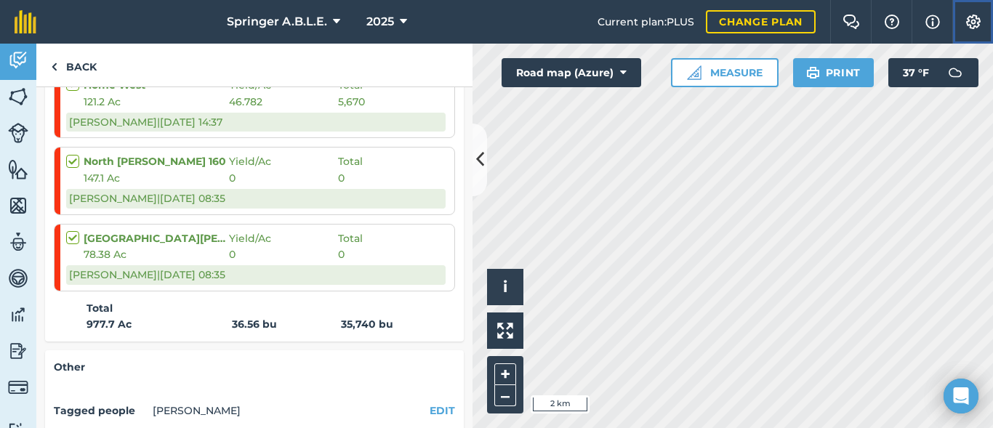
click at [966, 27] on img at bounding box center [972, 22] width 17 height 15
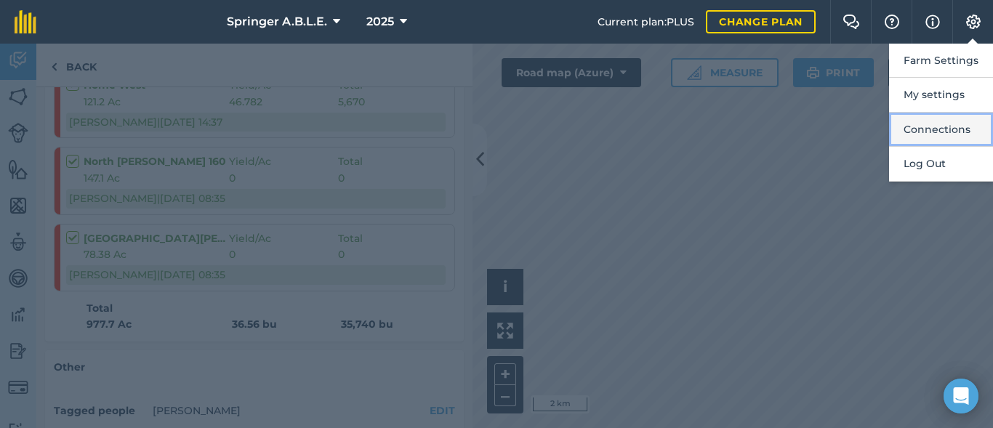
click at [960, 120] on button "Connections" at bounding box center [941, 130] width 104 height 34
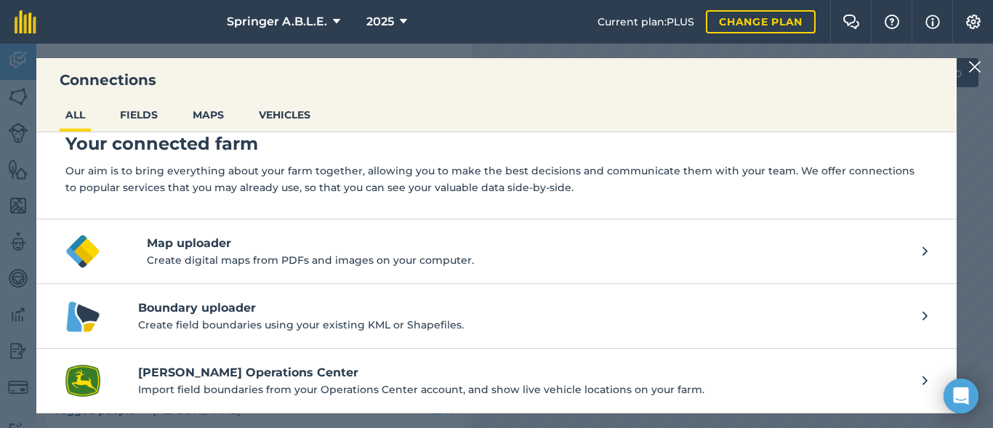
scroll to position [0, 0]
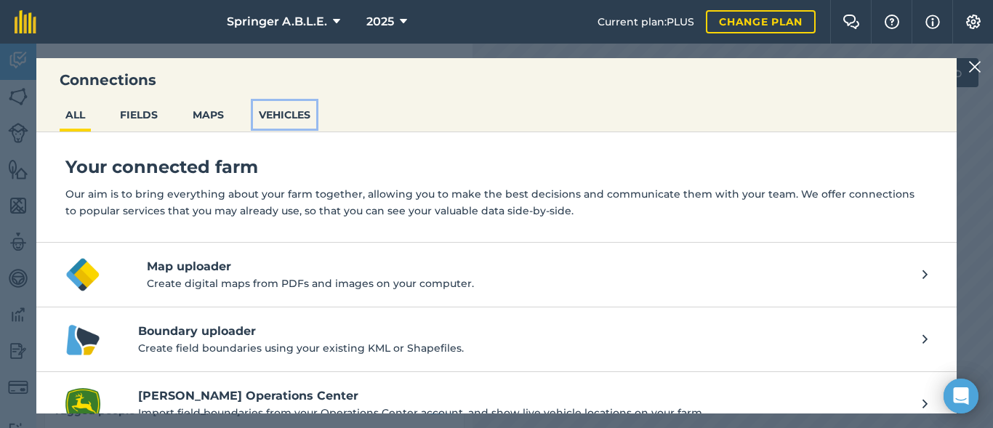
click at [278, 113] on button "VEHICLES" at bounding box center [284, 115] width 63 height 28
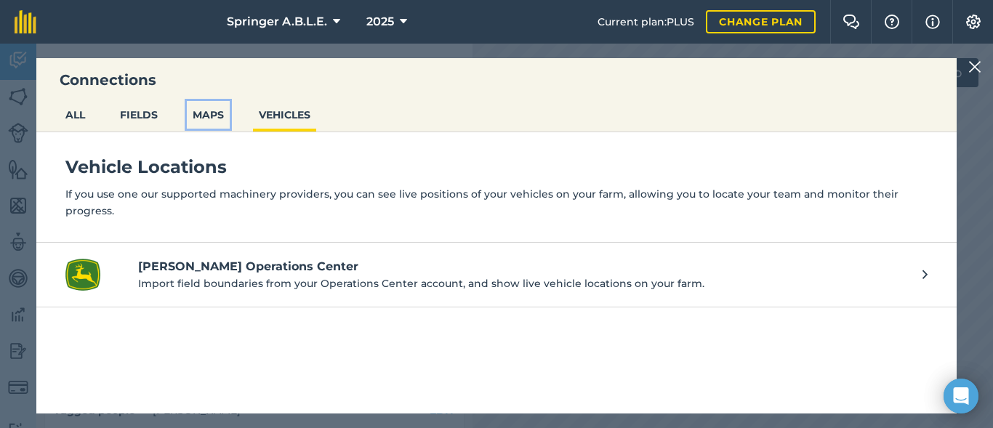
click at [227, 108] on button "MAPS" at bounding box center [208, 115] width 43 height 28
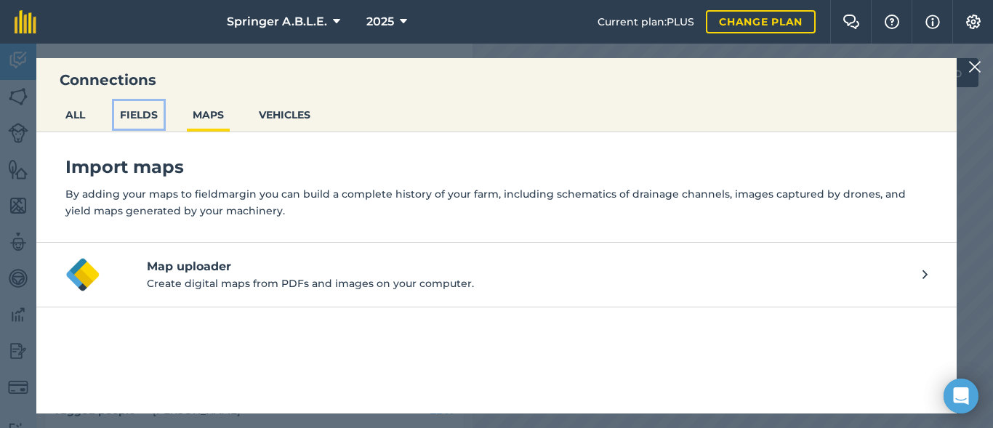
click at [120, 127] on button "FIELDS" at bounding box center [138, 115] width 49 height 28
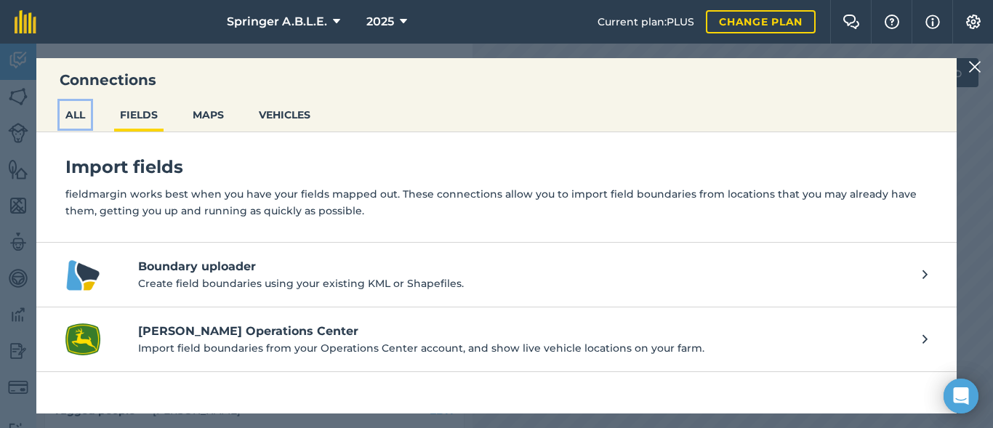
click at [86, 116] on button "ALL" at bounding box center [75, 115] width 31 height 28
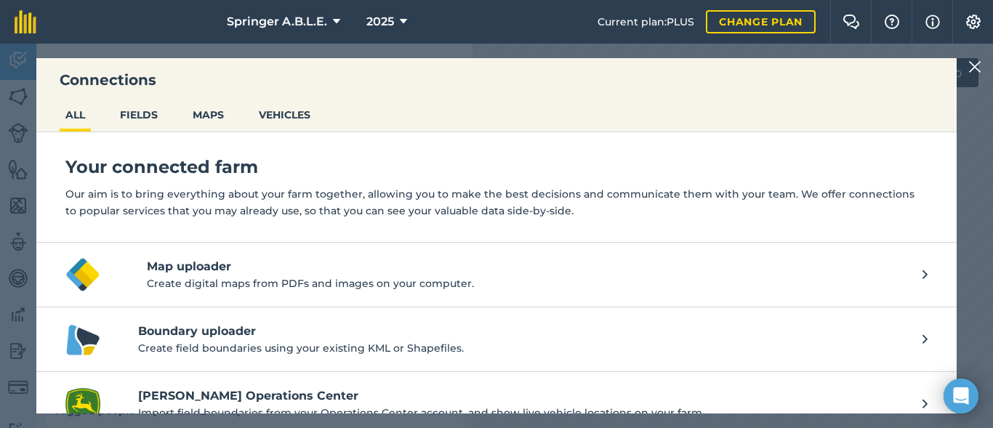
click at [971, 65] on img at bounding box center [974, 66] width 13 height 17
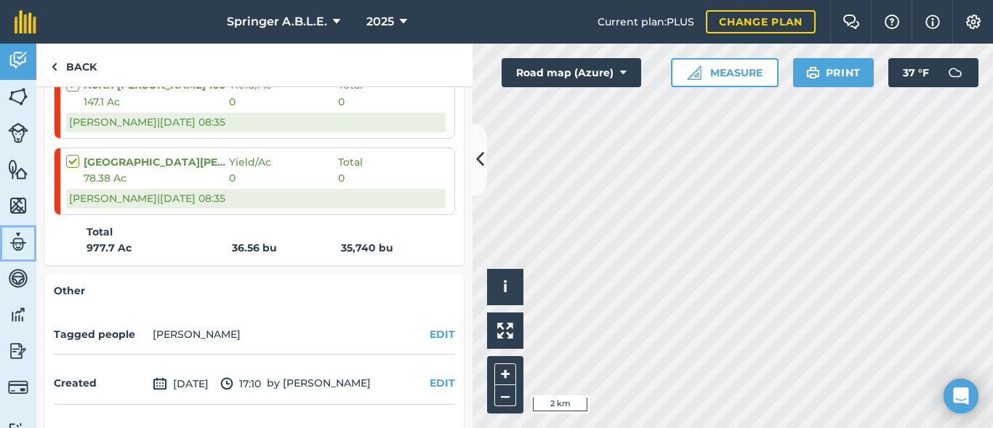
scroll to position [753, 0]
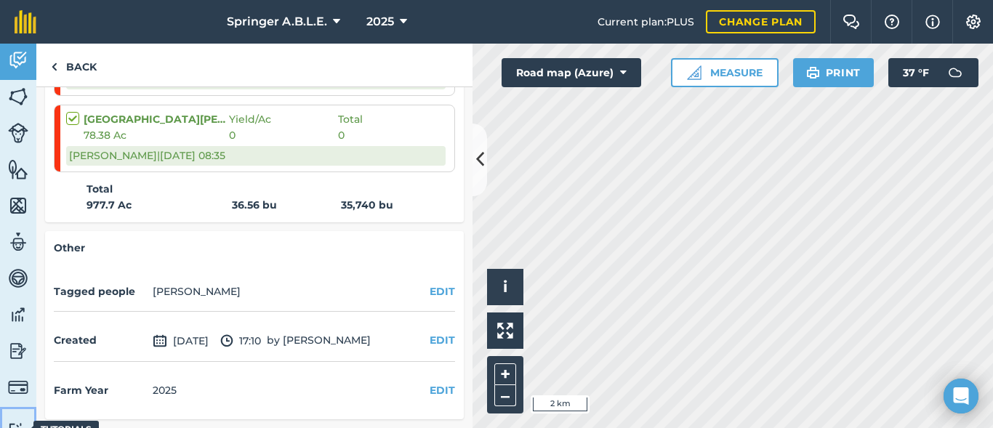
click at [28, 422] on link "Tutorials Tutorials" at bounding box center [18, 429] width 36 height 45
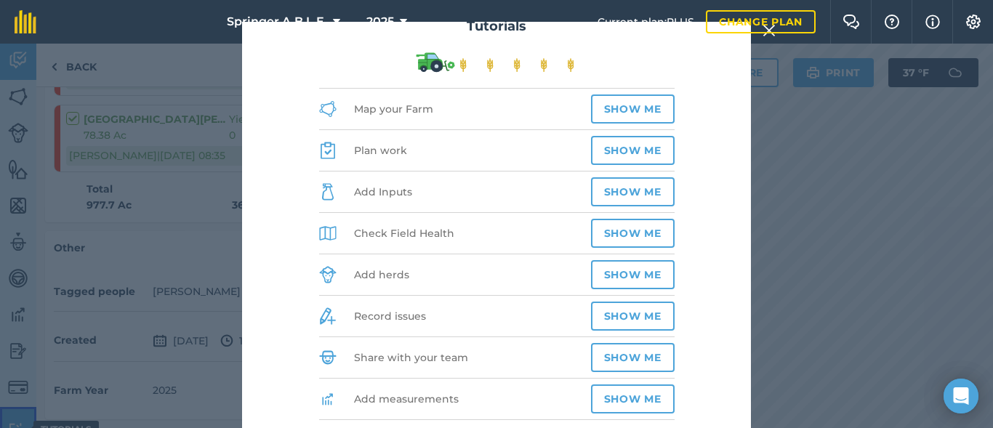
scroll to position [45, 0]
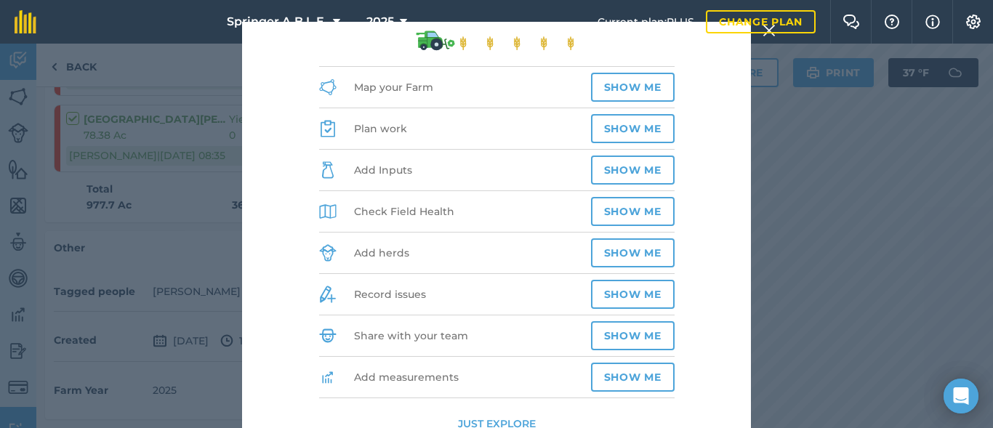
click at [211, 262] on div "Tutorials Map your Farm Show me Plan work Show me Add Inputs Show me Check Fiel…" at bounding box center [496, 236] width 993 height 384
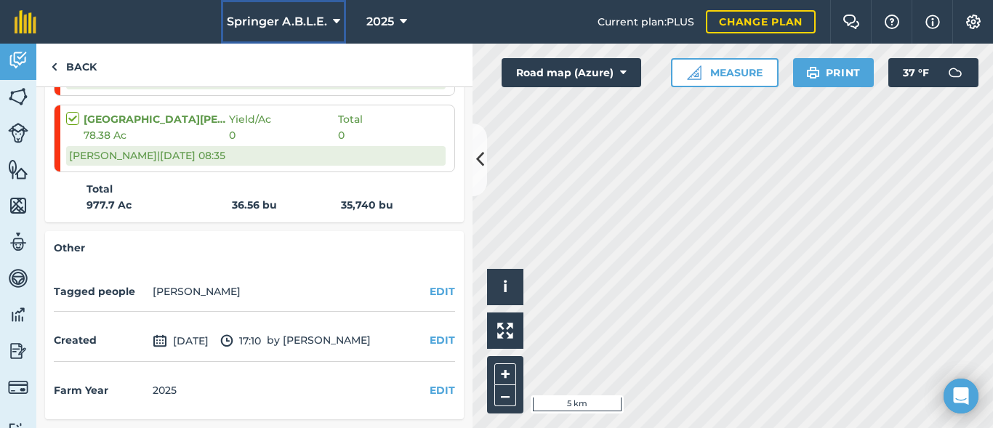
click at [315, 29] on span "Springer A.B.L.E." at bounding box center [277, 21] width 100 height 17
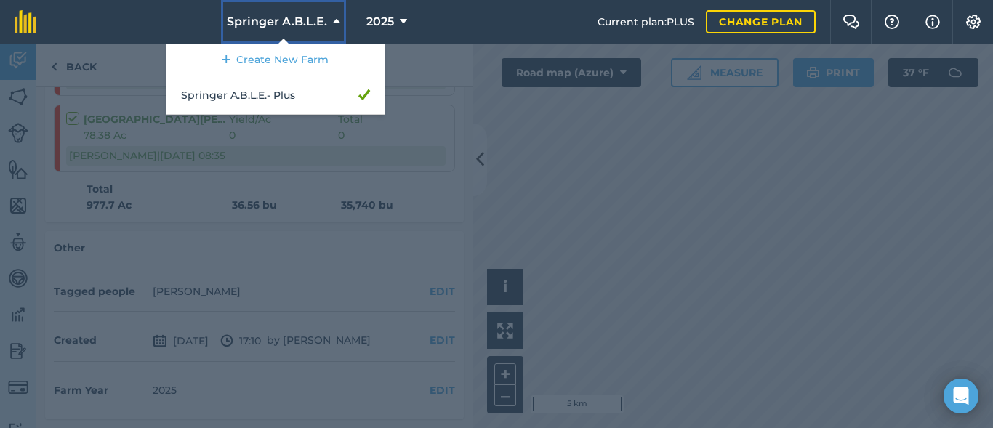
click at [315, 29] on span "Springer A.B.L.E." at bounding box center [277, 21] width 100 height 17
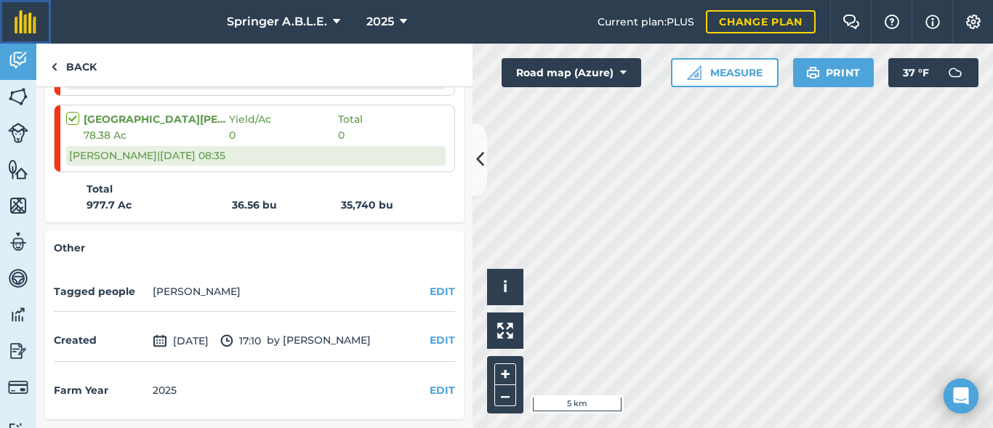
click at [27, 23] on img at bounding box center [26, 21] width 22 height 23
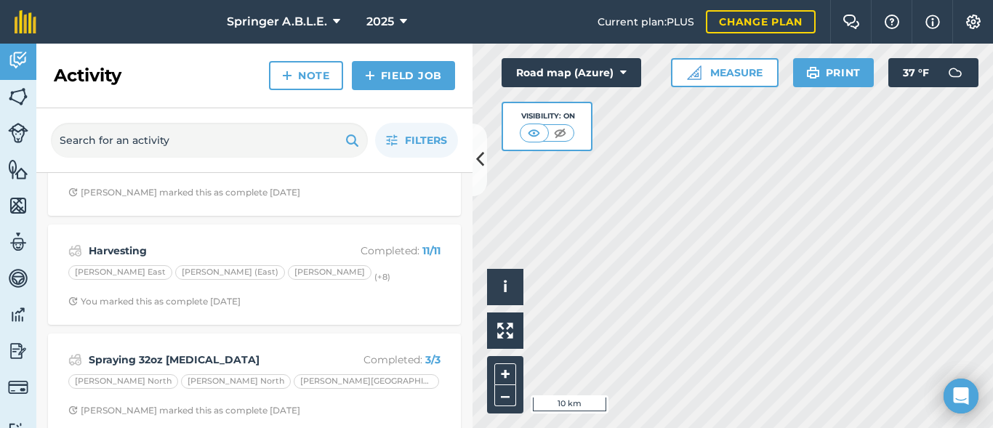
scroll to position [499, 0]
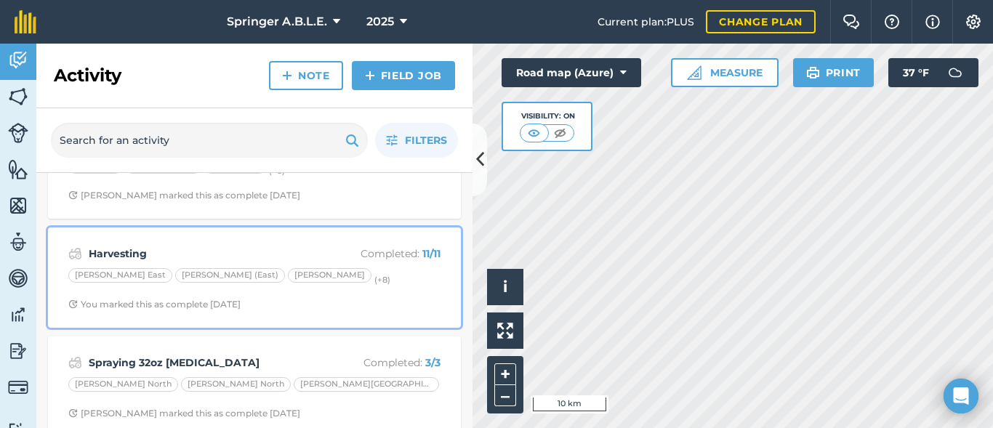
click at [182, 254] on strong "Harvesting" at bounding box center [204, 254] width 230 height 16
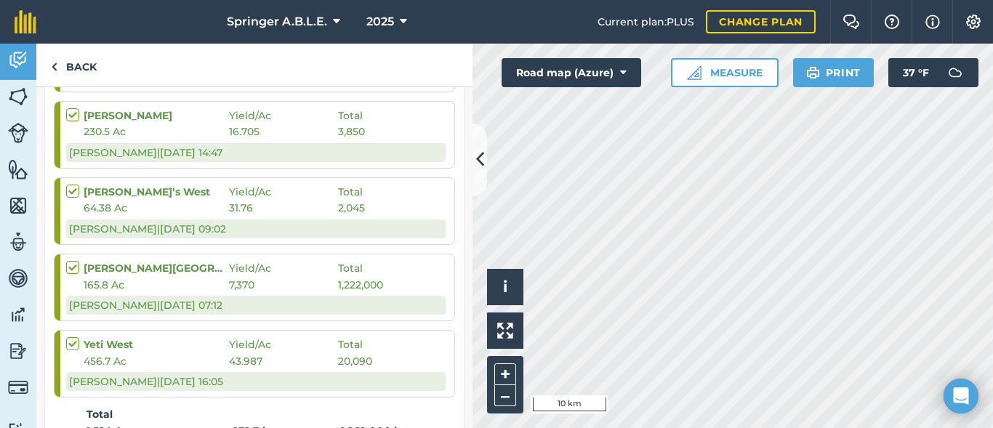
scroll to position [838, 0]
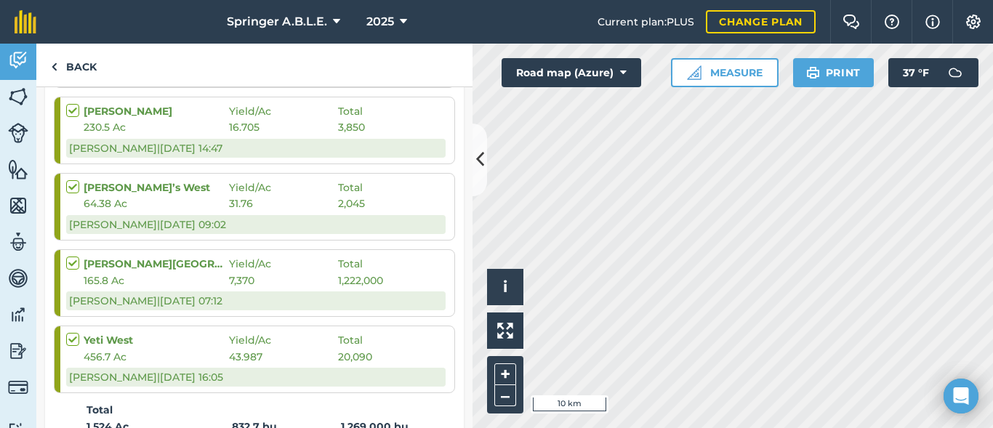
click at [426, 275] on div "165.8 Ac 7,370 1,222,000" at bounding box center [255, 280] width 379 height 16
click at [358, 296] on div "[PERSON_NAME] | [DATE] 07:12" at bounding box center [255, 300] width 379 height 19
click at [357, 282] on span "1,222,000" at bounding box center [360, 280] width 45 height 16
click at [353, 266] on span "Total" at bounding box center [350, 264] width 25 height 16
click at [969, 23] on img at bounding box center [972, 22] width 17 height 15
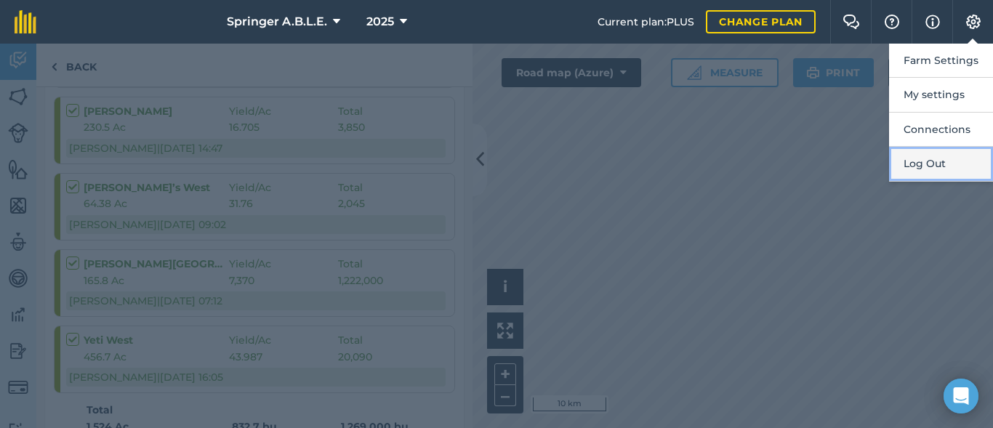
click at [953, 164] on button "Log Out" at bounding box center [941, 164] width 104 height 34
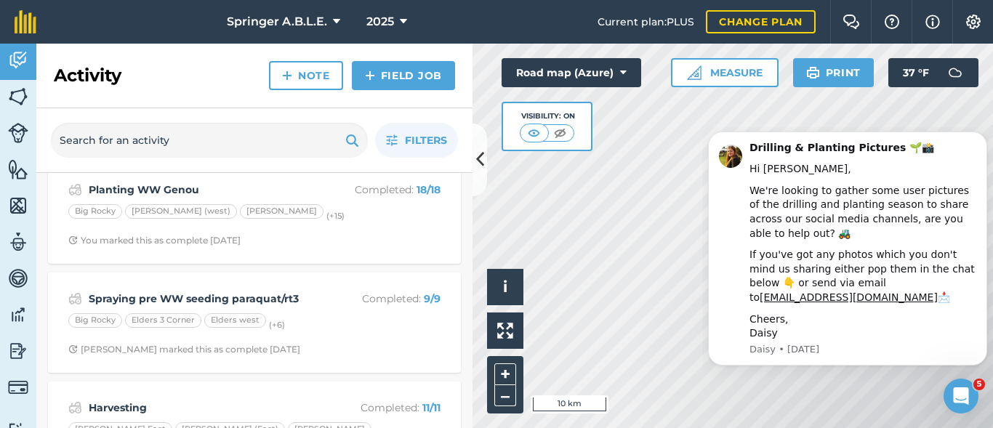
scroll to position [300, 0]
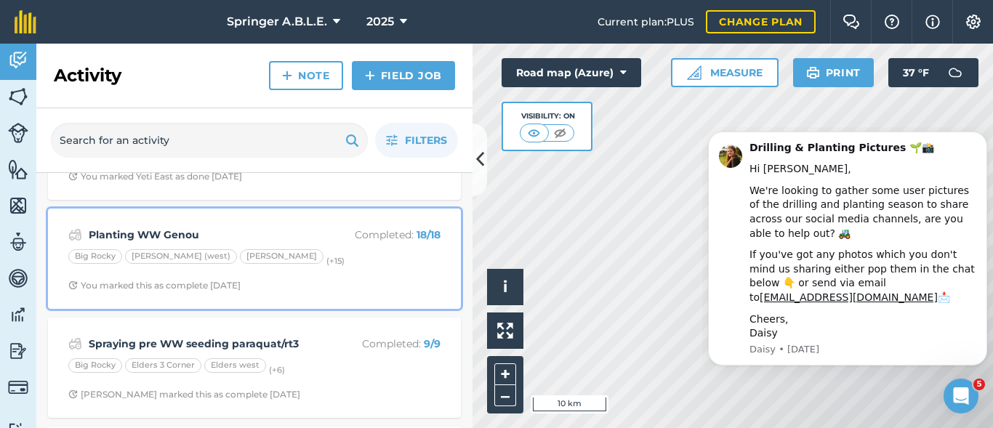
click at [244, 218] on div "Planting WW Genou Completed : 18 / 18 Big [PERSON_NAME] East (west) [PERSON_NAM…" at bounding box center [254, 258] width 395 height 83
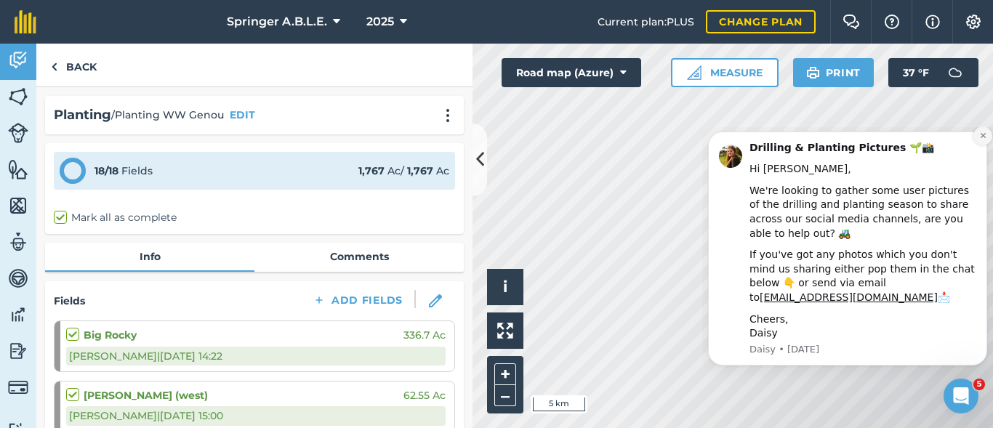
click at [985, 145] on button "Dismiss notification" at bounding box center [982, 135] width 19 height 19
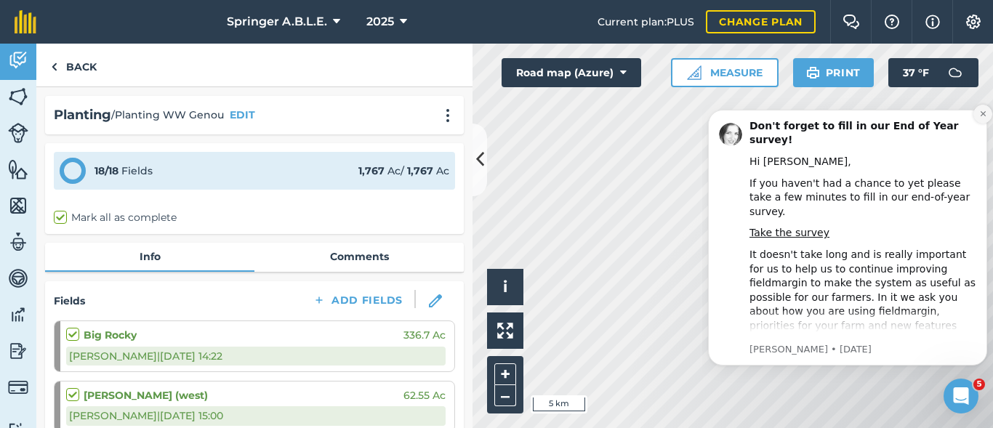
click at [985, 118] on button "Dismiss notification" at bounding box center [982, 114] width 19 height 19
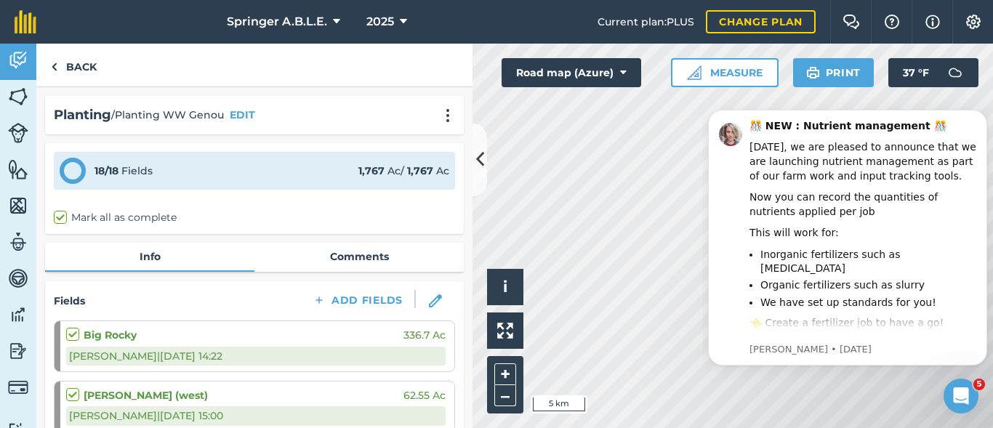
click at [985, 118] on button "Dismiss notification" at bounding box center [982, 113] width 15 height 15
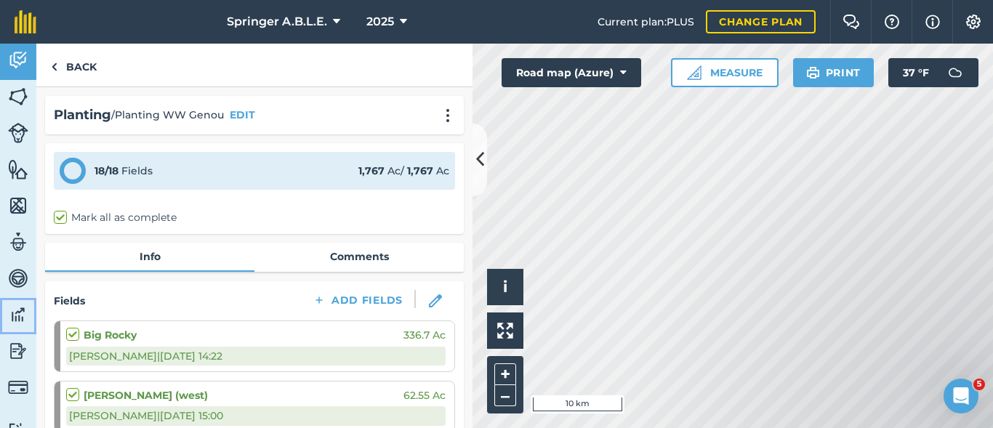
click at [20, 320] on img at bounding box center [18, 315] width 20 height 22
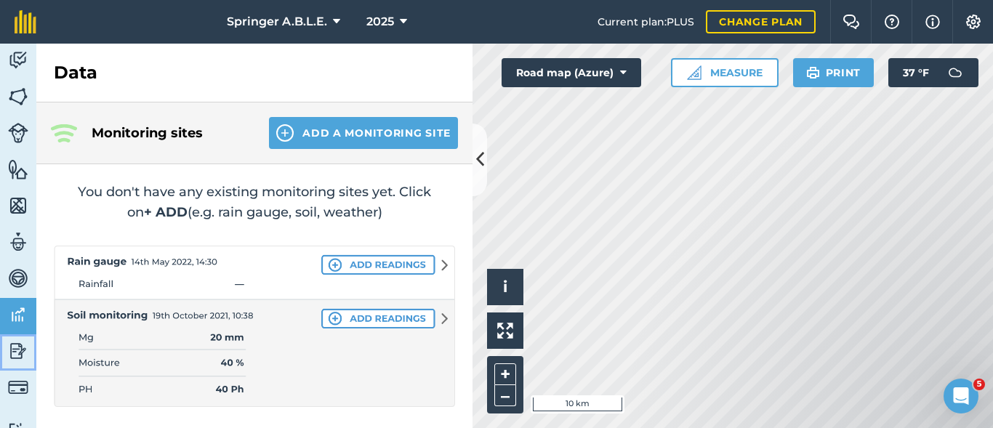
click at [19, 344] on img at bounding box center [18, 351] width 20 height 22
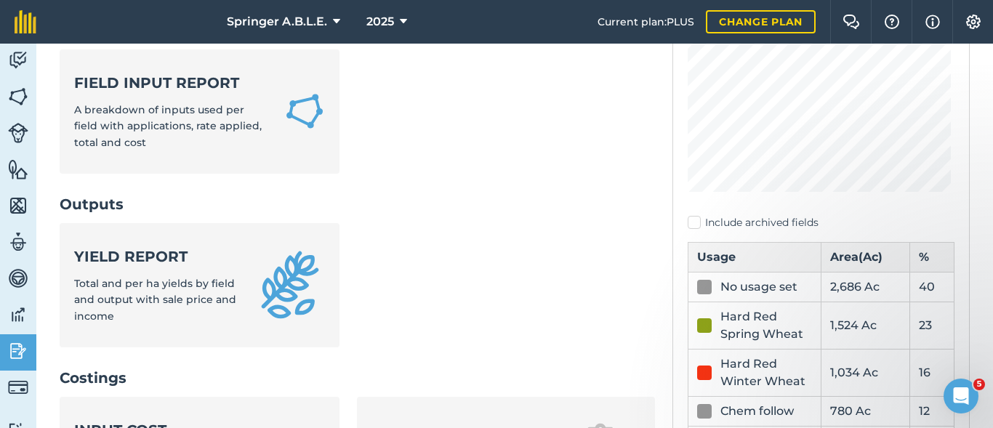
scroll to position [262, 0]
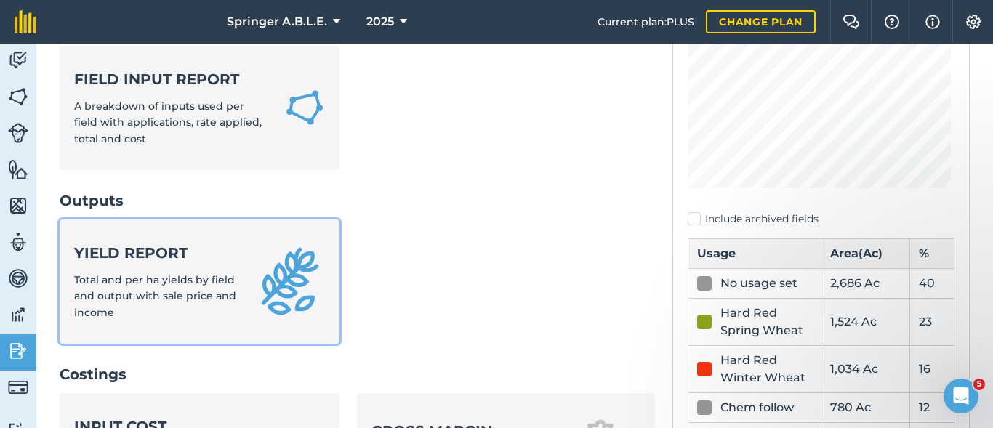
click at [219, 282] on span "Total and per ha yields by field and output with sale price and income" at bounding box center [155, 296] width 162 height 46
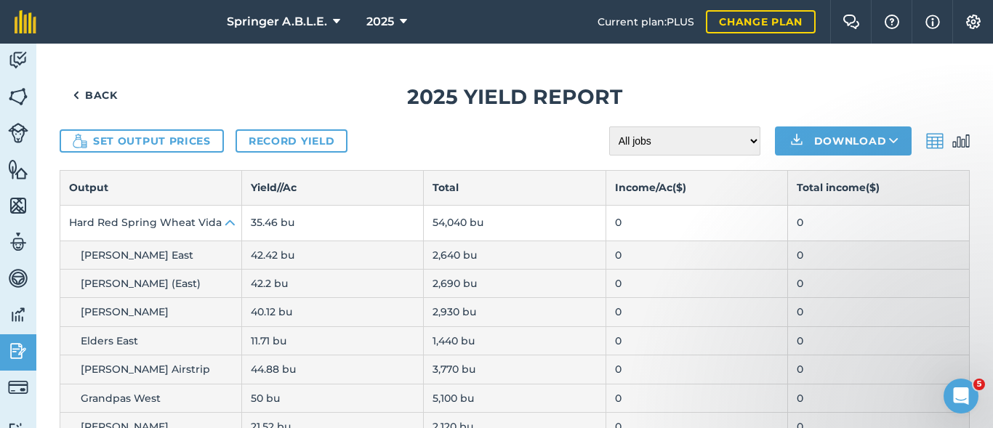
click at [953, 142] on img at bounding box center [960, 140] width 17 height 17
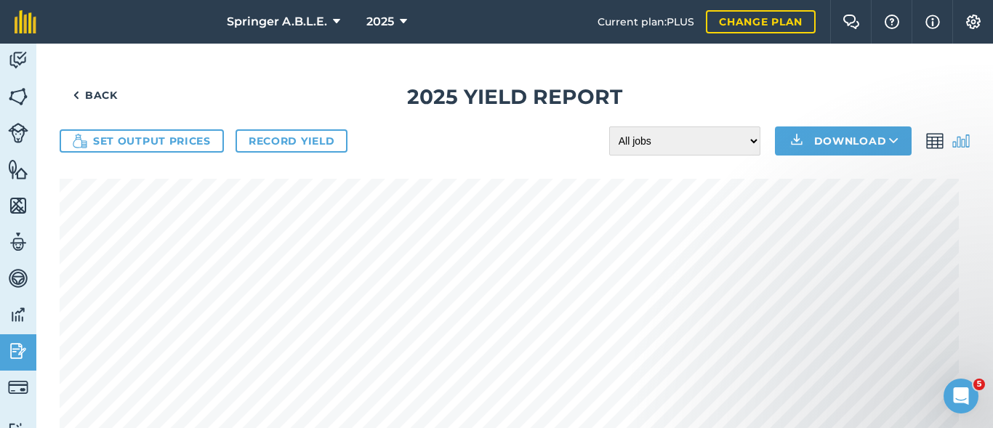
click at [926, 142] on img at bounding box center [934, 140] width 17 height 17
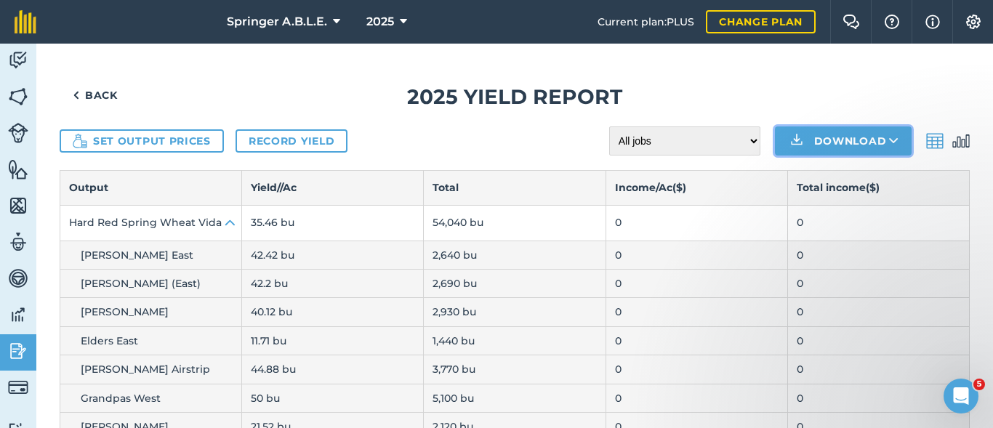
click at [860, 145] on button "Download" at bounding box center [843, 140] width 137 height 29
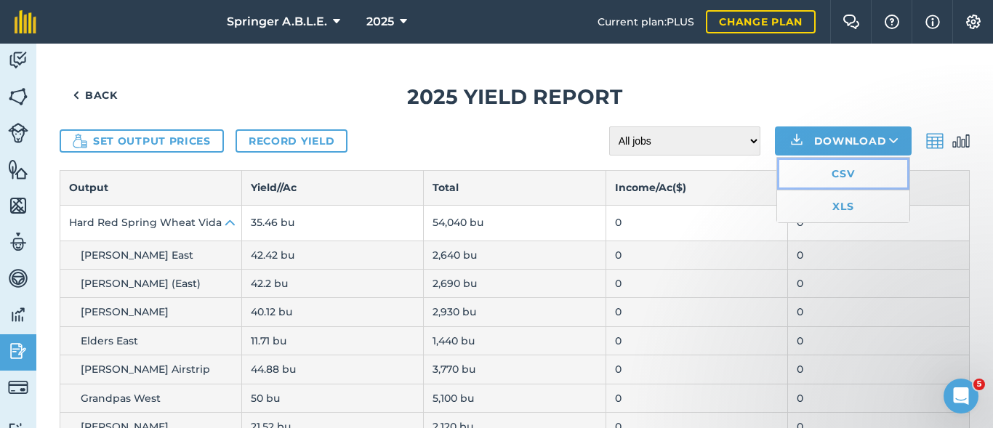
click at [829, 174] on link "CSV" at bounding box center [843, 174] width 132 height 32
